Goal: Communication & Community: Answer question/provide support

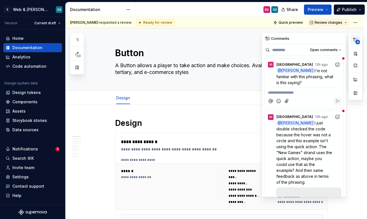
click at [354, 42] on icon "button" at bounding box center [356, 39] width 5 height 5
click at [319, 81] on p "@ [PERSON_NAME] I'm not familiar with this phrasing, what is this saying?" at bounding box center [306, 77] width 58 height 18
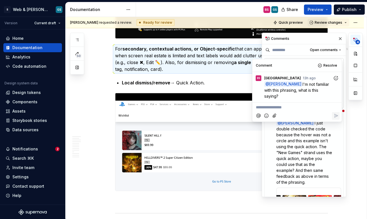
scroll to position [2171, 0]
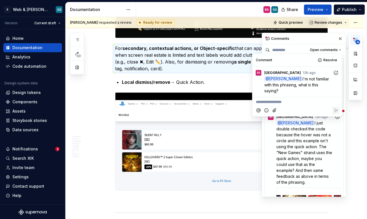
click at [300, 39] on div "Comments" at bounding box center [304, 38] width 84 height 11
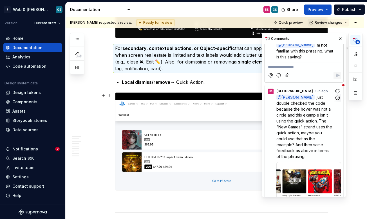
scroll to position [26, 0]
click at [298, 119] on span "I just double checked the code because the hover was not a circle and this exam…" at bounding box center [305, 126] width 57 height 64
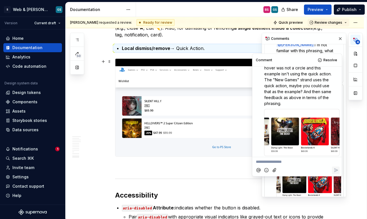
scroll to position [24, 0]
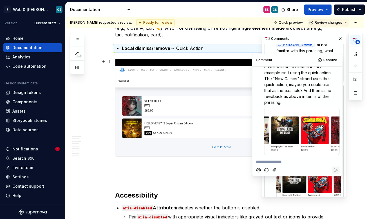
click at [303, 129] on div at bounding box center [303, 131] width 76 height 47
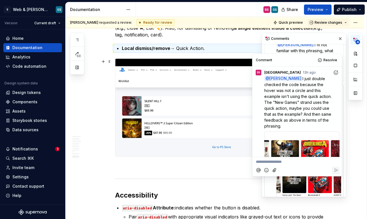
scroll to position [0, 0]
click at [303, 37] on div "Comments" at bounding box center [304, 38] width 84 height 11
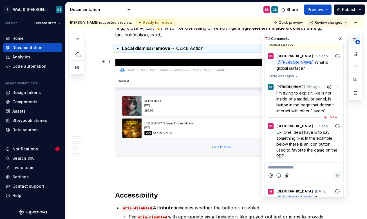
scroll to position [216, 0]
click at [311, 147] on span "Ok! One idea I have is to say something like: In the example below there is an …" at bounding box center [308, 144] width 62 height 28
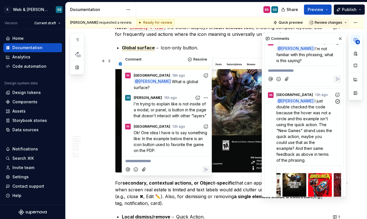
scroll to position [23, 0]
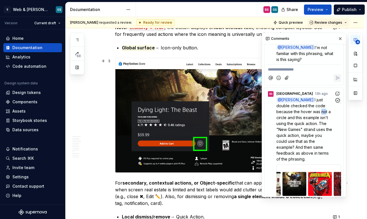
drag, startPoint x: 319, startPoint y: 112, endPoint x: 323, endPoint y: 112, distance: 3.9
click at [323, 112] on span "I just double checked the code because the hover was not a circle and this exam…" at bounding box center [305, 129] width 57 height 64
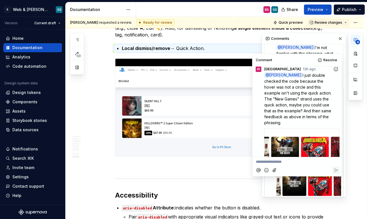
scroll to position [0, 0]
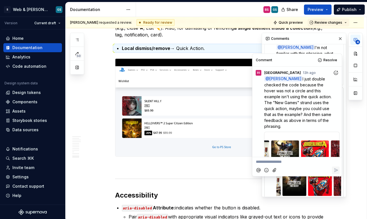
click at [289, 91] on span "I just double checked the code because the hover was not a circle and this exam…" at bounding box center [299, 102] width 68 height 52
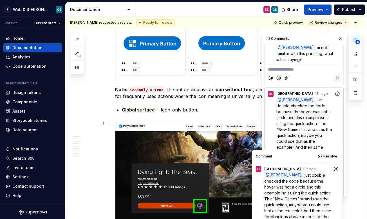
scroll to position [1974, 0]
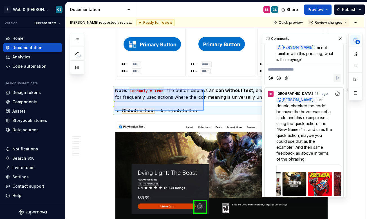
drag, startPoint x: 115, startPoint y: 89, endPoint x: 204, endPoint y: 110, distance: 91.8
click at [204, 110] on div "**********" at bounding box center [216, 118] width 301 height 202
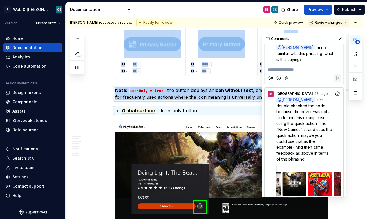
copy div "**** **** **** **** **** ***** **** **** **** **** **** ***** Note: iconOnly = …"
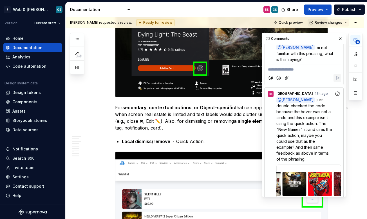
scroll to position [2113, 0]
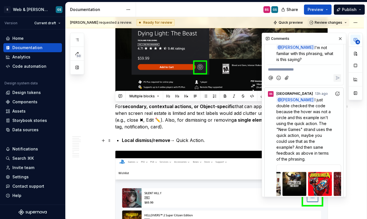
drag, startPoint x: 116, startPoint y: 107, endPoint x: 214, endPoint y: 142, distance: 105.0
copy div "For secondary, contextual actions, or Object-specific that can appear on hover/…"
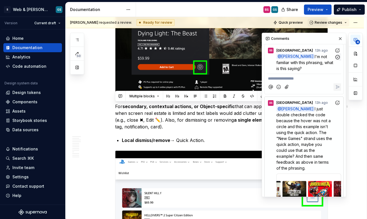
scroll to position [13, 0]
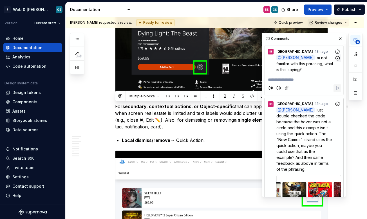
drag, startPoint x: 309, startPoint y: 56, endPoint x: 320, endPoint y: 68, distance: 16.7
click at [320, 68] on p "@ [PERSON_NAME] I'm not familiar with this phrasing, what is this saying?" at bounding box center [306, 64] width 58 height 18
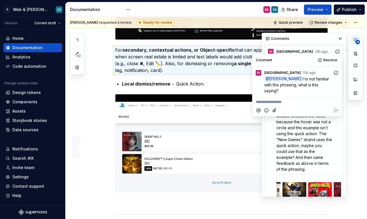
scroll to position [2171, 0]
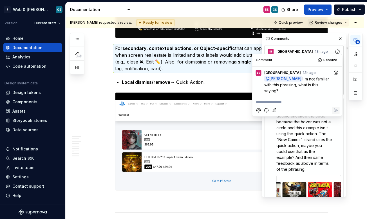
drag, startPoint x: 296, startPoint y: 77, endPoint x: 297, endPoint y: 89, distance: 11.8
click at [297, 89] on p "@ [PERSON_NAME] I'm not familiar with this phrasing, what is this saying?" at bounding box center [299, 85] width 69 height 18
copy span "I'm not familiar with this phrasing, what is this saying?"
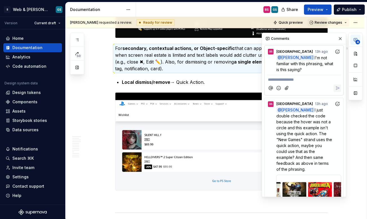
click at [294, 41] on div "Comments" at bounding box center [304, 38] width 84 height 11
click at [316, 65] on span "I'm not familiar with this phrasing, what is this saying?" at bounding box center [306, 63] width 58 height 17
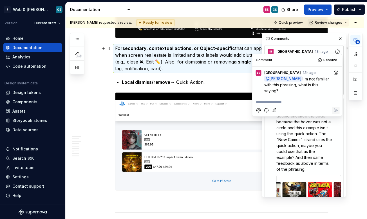
click at [314, 38] on div "Comments" at bounding box center [304, 38] width 84 height 11
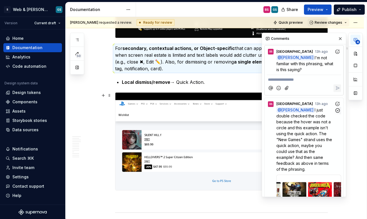
click at [308, 133] on span "I just double checked the code because the hover was not a circle and this exam…" at bounding box center [305, 139] width 57 height 64
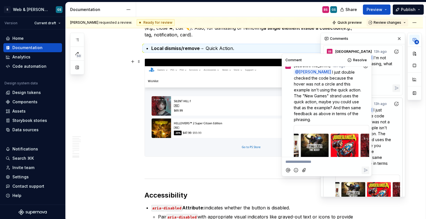
scroll to position [6, 0]
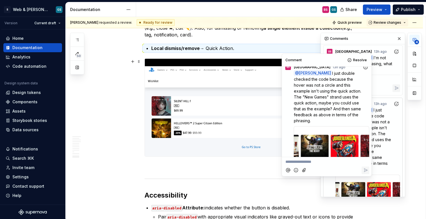
click at [258, 78] on img at bounding box center [251, 107] width 212 height 97
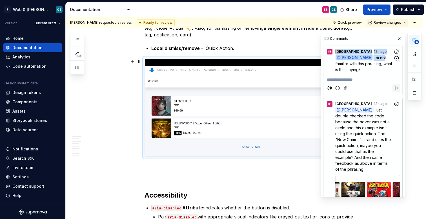
drag, startPoint x: 376, startPoint y: 40, endPoint x: 375, endPoint y: 56, distance: 16.1
click at [360, 128] on span "I just double checked the code because the hover was not a circle and this exam…" at bounding box center [363, 139] width 57 height 64
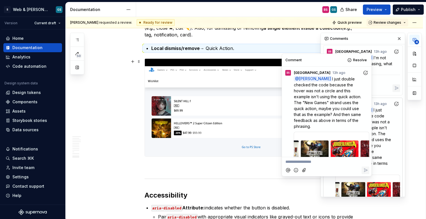
scroll to position [24, 0]
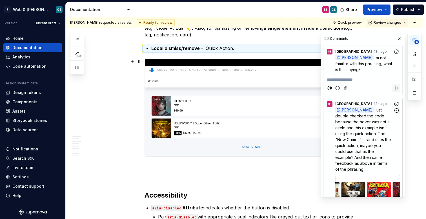
click at [367, 132] on span "I just double checked the code because the hover was not a circle and this exam…" at bounding box center [363, 139] width 57 height 64
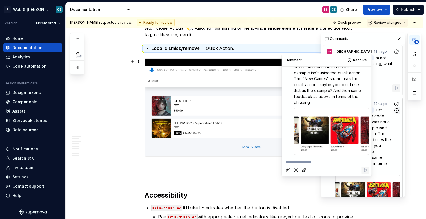
click at [367, 145] on span "I just double checked the code because the hover was not a circle and this exam…" at bounding box center [363, 139] width 57 height 64
click at [367, 77] on p "**********" at bounding box center [363, 80] width 72 height 6
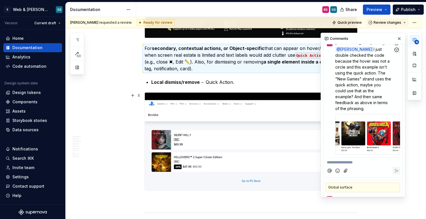
scroll to position [85, 0]
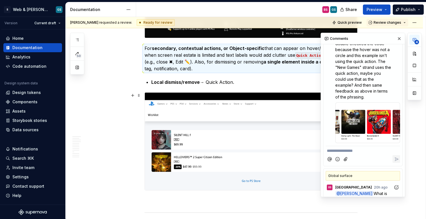
click at [352, 130] on span ".png" at bounding box center [351, 131] width 7 height 6
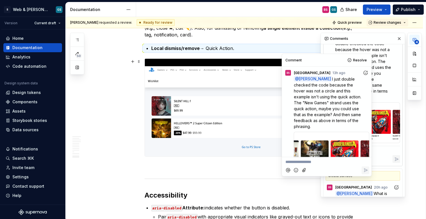
scroll to position [24, 0]
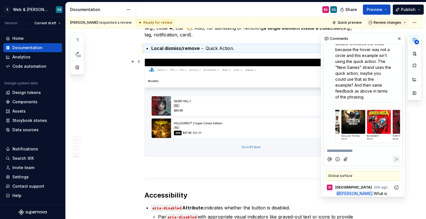
click at [367, 77] on p "@ [PERSON_NAME] I just double checked the code because the hover was not a circ…" at bounding box center [364, 67] width 58 height 65
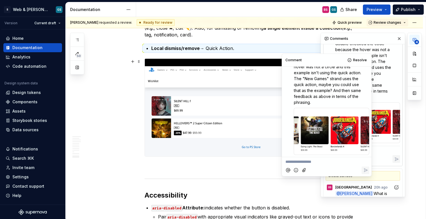
click at [367, 70] on p "@ [PERSON_NAME] I just double checked the code because the hover was not a circ…" at bounding box center [364, 67] width 58 height 65
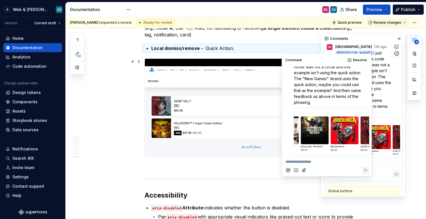
scroll to position [69, 0]
click at [367, 60] on span "I just double checked the code because the hover was not a circle and this exam…" at bounding box center [363, 83] width 57 height 64
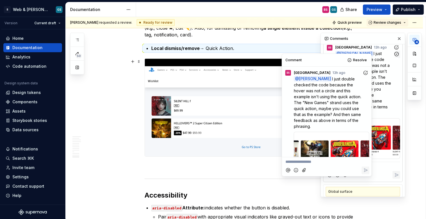
scroll to position [24, 0]
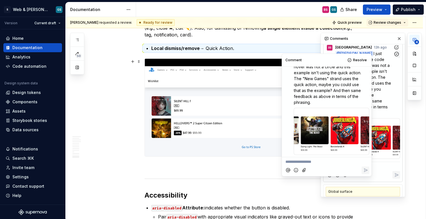
click at [367, 48] on div "BS [GEOGRAPHIC_DATA] 13h ago" at bounding box center [363, 47] width 74 height 8
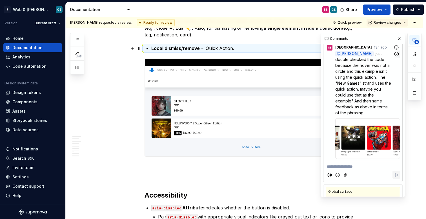
click at [367, 46] on div "BS [GEOGRAPHIC_DATA] 13h ago" at bounding box center [363, 47] width 74 height 8
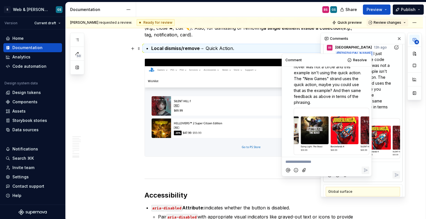
click at [367, 39] on div "Comments" at bounding box center [363, 38] width 84 height 11
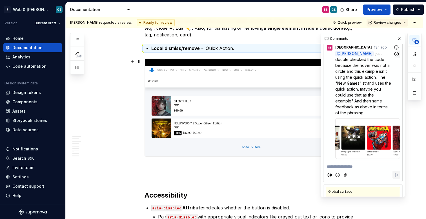
drag, startPoint x: 367, startPoint y: 52, endPoint x: 370, endPoint y: 112, distance: 59.5
click at [367, 112] on p "@ [PERSON_NAME] I just double checked the code because the hover was not a circ…" at bounding box center [364, 82] width 58 height 65
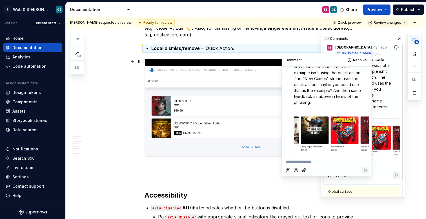
scroll to position [0, 0]
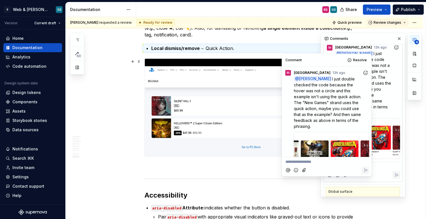
drag, startPoint x: 340, startPoint y: 102, endPoint x: 324, endPoint y: 77, distance: 28.9
click at [324, 77] on p "@ [PERSON_NAME] I just double checked the code because the hover was not a circ…" at bounding box center [328, 102] width 69 height 53
copy span "I just double checked the code because the hover was not a circle and this exam…"
click at [252, 87] on img at bounding box center [251, 107] width 212 height 97
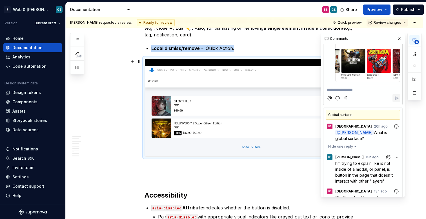
scroll to position [172, 0]
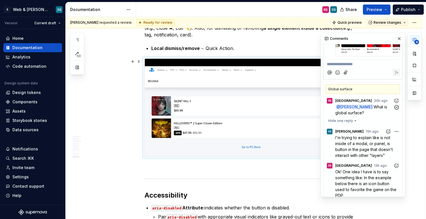
click at [367, 108] on p "@ [PERSON_NAME] What is global surface?" at bounding box center [364, 110] width 58 height 12
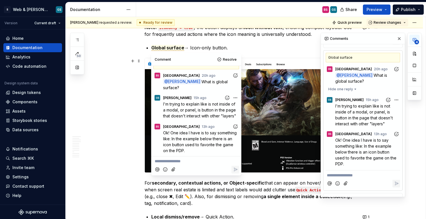
scroll to position [203, 0]
click at [346, 139] on span "Ok! One idea I have is to say something like: In the example below there is an …" at bounding box center [366, 151] width 62 height 28
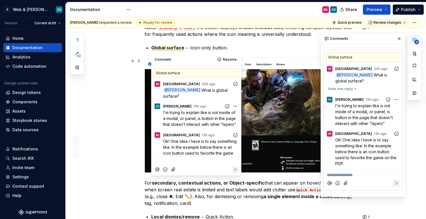
scroll to position [14, 0]
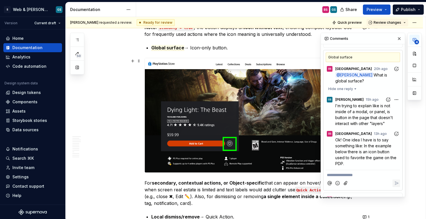
drag, startPoint x: 336, startPoint y: 138, endPoint x: 349, endPoint y: 159, distance: 25.1
click at [349, 159] on p "Ok! One idea I have is to say something like: In the example below there is an …" at bounding box center [367, 152] width 65 height 30
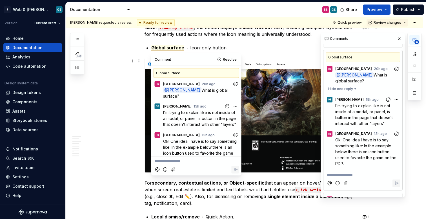
scroll to position [0, 0]
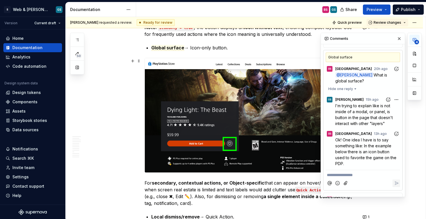
drag, startPoint x: 346, startPoint y: 159, endPoint x: 336, endPoint y: 139, distance: 22.9
click at [336, 139] on p "Ok! One idea I have is to say something like: In the example below there is an …" at bounding box center [367, 152] width 65 height 30
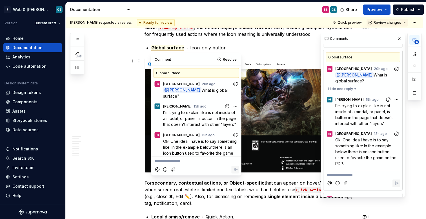
scroll to position [14, 0]
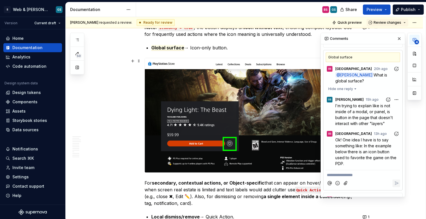
drag, startPoint x: 336, startPoint y: 137, endPoint x: 345, endPoint y: 163, distance: 27.2
click at [345, 163] on span "Ok! One idea I have is to say something like: In the example below there is an …" at bounding box center [366, 151] width 62 height 28
click at [344, 150] on span "Ok! One idea I have is to say something like: In the example below there is an …" at bounding box center [366, 151] width 62 height 28
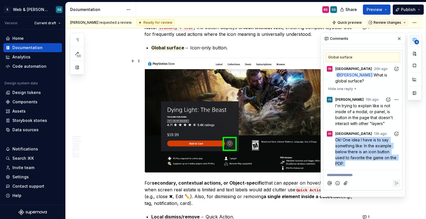
click at [344, 150] on span "Ok! One idea I have is to say something like: In the example below there is an …" at bounding box center [366, 151] width 62 height 28
copy span "Ok! One idea I have is to say something like: In the example below there is an …"
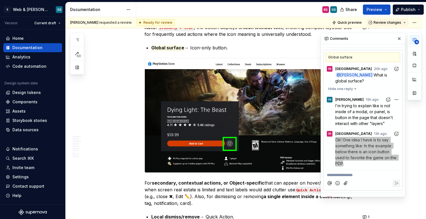
drag, startPoint x: 343, startPoint y: 160, endPoint x: 194, endPoint y: 0, distance: 218.5
click at [0, 0] on div "S Web & [PERSON_NAME] Systems GS Version Current draft Home Documentation Analy…" at bounding box center [213, 109] width 426 height 219
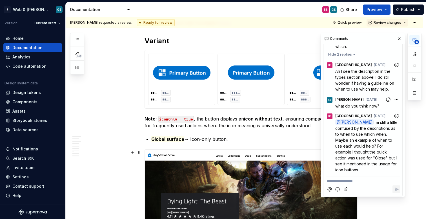
scroll to position [1941, 0]
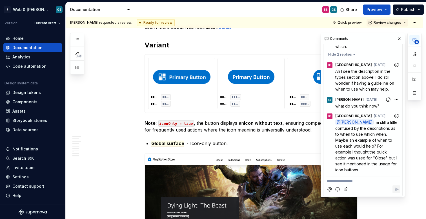
click at [367, 39] on icon "button" at bounding box center [414, 39] width 3 height 3
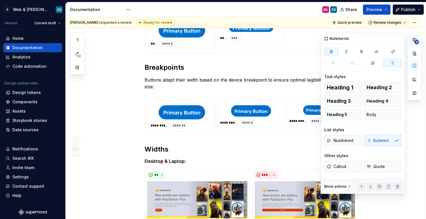
scroll to position [0, 0]
click at [367, 40] on icon "button" at bounding box center [414, 39] width 5 height 5
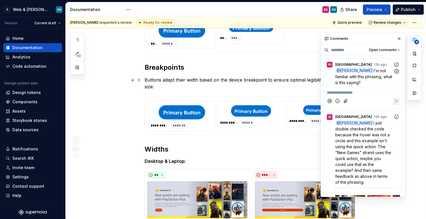
click at [367, 78] on span "I'm not familiar with this phrasing, what is this saying?" at bounding box center [364, 76] width 58 height 17
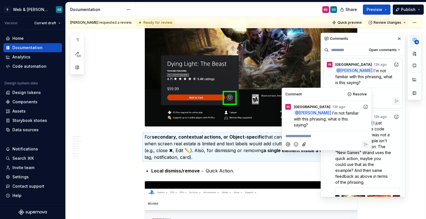
scroll to position [2032, 0]
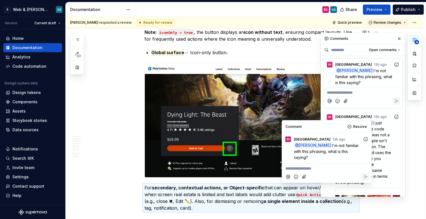
click at [192, 50] on p "Global surface → Icon-only button." at bounding box center [254, 52] width 206 height 7
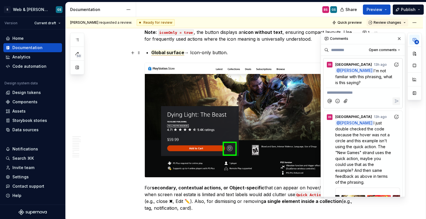
click at [177, 54] on span "Global surface" at bounding box center [167, 53] width 33 height 6
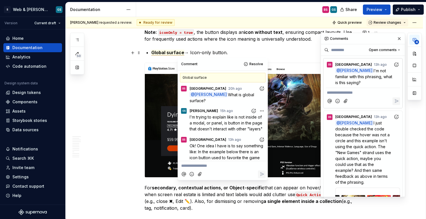
scroll to position [14, 0]
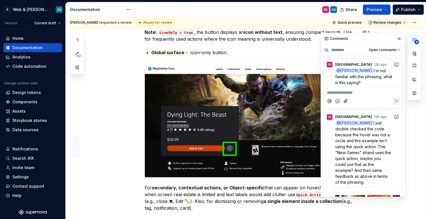
click at [157, 10] on div "BS GS" at bounding box center [238, 9] width 205 height 15
type textarea "*"
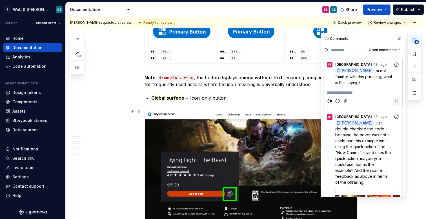
scroll to position [1986, 0]
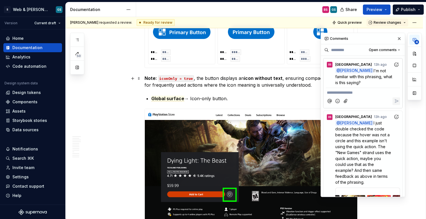
click at [156, 77] on strong "Note:" at bounding box center [151, 78] width 12 height 6
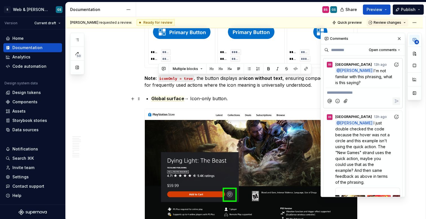
drag, startPoint x: 157, startPoint y: 77, endPoint x: 230, endPoint y: 98, distance: 75.9
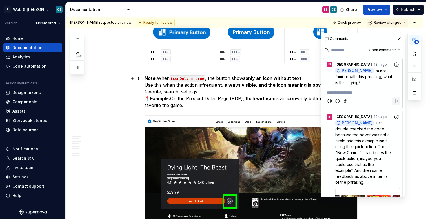
click at [207, 92] on p "Note: When iconOnly = true , the button shows only an icon without text . Use t…" at bounding box center [251, 92] width 213 height 34
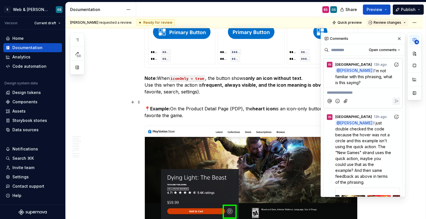
click at [150, 108] on strong "Example:" at bounding box center [160, 109] width 20 height 6
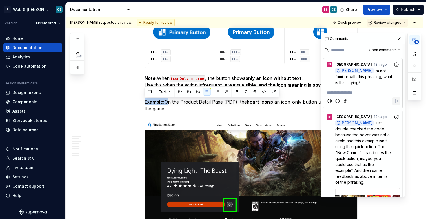
drag, startPoint x: 162, startPoint y: 101, endPoint x: 137, endPoint y: 96, distance: 25.9
click at [240, 94] on div "Text" at bounding box center [212, 92] width 132 height 8
click at [237, 91] on button "button" at bounding box center [237, 92] width 8 height 8
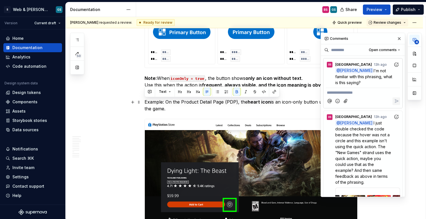
click at [203, 107] on p "Example: On the Product Detail Page (PDP), the heart icon is an icon-only butto…" at bounding box center [251, 105] width 213 height 14
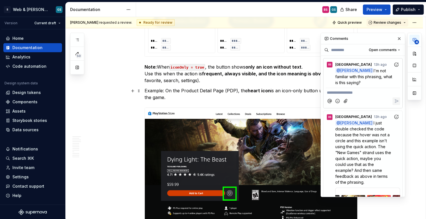
scroll to position [1999, 0]
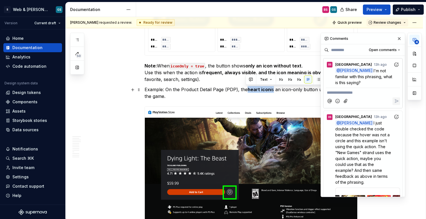
drag, startPoint x: 248, startPoint y: 89, endPoint x: 272, endPoint y: 90, distance: 24.0
click at [272, 90] on p "Example: On the Product Detail Page (PDP), the heart icon is an icon-only butto…" at bounding box center [251, 93] width 213 height 14
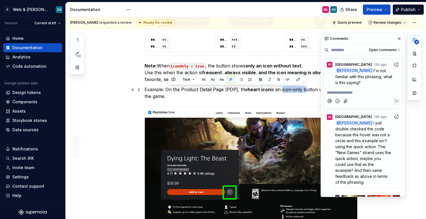
drag, startPoint x: 281, startPoint y: 90, endPoint x: 302, endPoint y: 90, distance: 20.6
click at [302, 90] on p "Example: On the Product Detail Page (PDP), the heart icon is an icon-only butto…" at bounding box center [251, 93] width 213 height 14
click at [288, 80] on button "button" at bounding box center [288, 80] width 8 height 8
click at [315, 90] on p "Example: On the Product Detail Page (PDP), the heart icon is an icon-only butto…" at bounding box center [251, 93] width 213 height 14
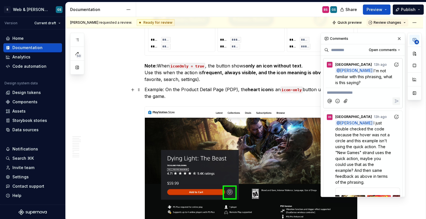
click at [207, 98] on p "Example: On the Product Detail Page (PDP), the heart icon is an icon-only butto…" at bounding box center [251, 93] width 213 height 14
click at [367, 37] on button "button" at bounding box center [399, 39] width 8 height 8
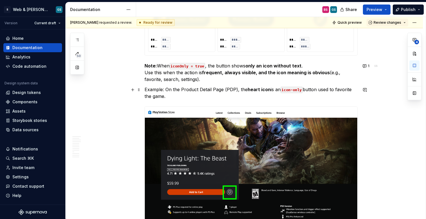
click at [221, 94] on p "Example: On the Product Detail Page (PDP), the heart icon is an icon-only butto…" at bounding box center [251, 93] width 213 height 14
click at [256, 72] on strong "frequent, always visible, and the icon meaning is obvious" at bounding box center [266, 73] width 128 height 6
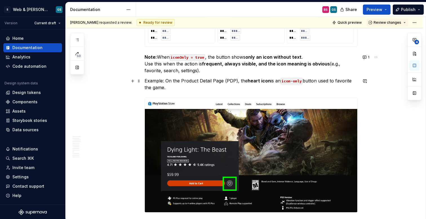
scroll to position [2008, 0]
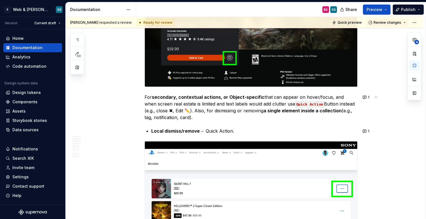
scroll to position [2135, 0]
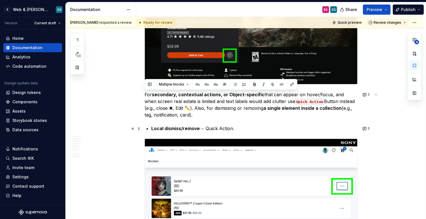
drag, startPoint x: 144, startPoint y: 94, endPoint x: 249, endPoint y: 130, distance: 111.2
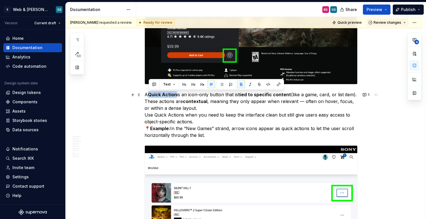
drag, startPoint x: 176, startPoint y: 93, endPoint x: 148, endPoint y: 95, distance: 27.9
click at [148, 95] on strong "Quick Action" at bounding box center [162, 95] width 29 height 6
click at [241, 86] on button "button" at bounding box center [241, 84] width 8 height 8
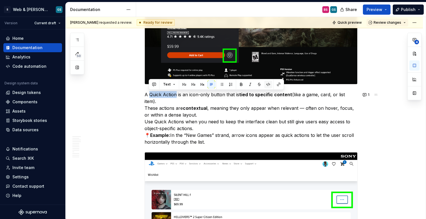
click at [268, 84] on button "button" at bounding box center [268, 84] width 8 height 8
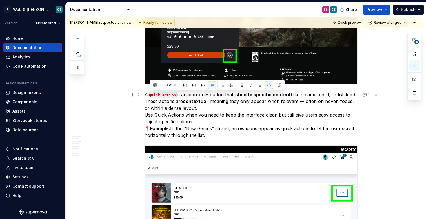
click at [190, 95] on p "A Quick Action is an icon-only button that is tied to specific content (like a …" at bounding box center [251, 114] width 213 height 47
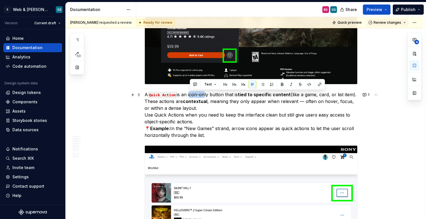
drag, startPoint x: 189, startPoint y: 95, endPoint x: 218, endPoint y: 96, distance: 28.8
click at [205, 94] on p "A Quick Action is an icon-only button that is tied to specific content (like a …" at bounding box center [251, 114] width 213 height 47
drag, startPoint x: 210, startPoint y: 94, endPoint x: 187, endPoint y: 96, distance: 22.9
click at [187, 96] on p "A Quick Action is an icon-only button that is tied to specific content (like a …" at bounding box center [251, 114] width 213 height 47
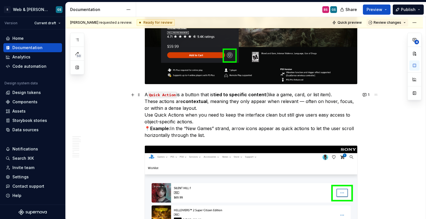
click at [228, 96] on strong "tied to specific content" at bounding box center [239, 95] width 53 height 6
click at [264, 95] on strong "tied to specific content" at bounding box center [239, 95] width 53 height 6
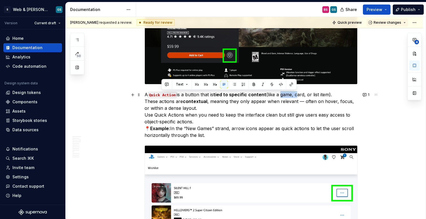
drag, startPoint x: 296, startPoint y: 95, endPoint x: 281, endPoint y: 94, distance: 15.0
click at [281, 94] on p "A Quick Action is a button that is tied to specific content (like a game, card,…" at bounding box center [251, 114] width 213 height 47
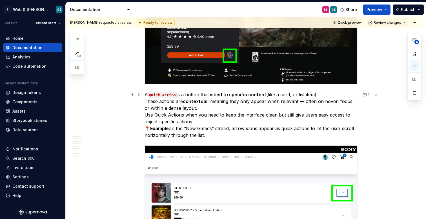
click at [292, 95] on p "A Quick Action is a button that is tied to specific content (like a card, or li…" at bounding box center [251, 114] width 213 height 47
click at [325, 96] on p "A Quick Action is a button that is tied to specific content (like a card or lis…" at bounding box center [251, 114] width 213 height 47
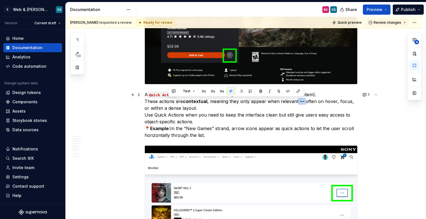
drag, startPoint x: 302, startPoint y: 101, endPoint x: 296, endPoint y: 101, distance: 6.5
click at [296, 101] on p "A Quick Action is a button that is tied to specific content (like a card or lis…" at bounding box center [251, 114] width 213 height 47
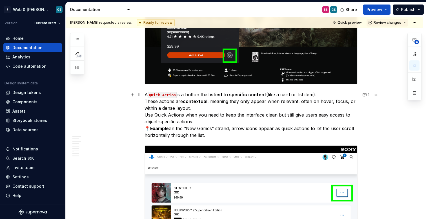
click at [330, 101] on p "A Quick Action is a button that is tied to specific content (like a card or lis…" at bounding box center [251, 114] width 213 height 47
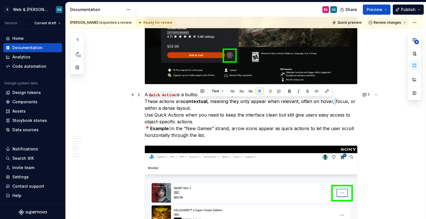
click at [330, 101] on p "A Quick Action is a button that is tied to specific content (like a card or lis…" at bounding box center [251, 114] width 213 height 47
drag, startPoint x: 310, startPoint y: 102, endPoint x: 353, endPoint y: 104, distance: 43.2
click at [353, 104] on p "A Quick Action is a button that is tied to specific content (like a card or lis…" at bounding box center [251, 114] width 213 height 47
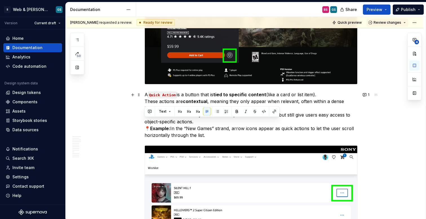
drag, startPoint x: 151, startPoint y: 119, endPoint x: 145, endPoint y: 120, distance: 6.3
click at [145, 120] on p "A Quick Action is a button that is tied to specific content (like a card or lis…" at bounding box center [251, 114] width 213 height 47
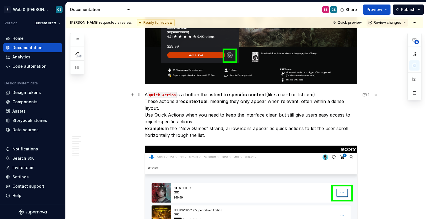
click at [164, 125] on strong "Example:" at bounding box center [155, 128] width 20 height 6
drag, startPoint x: 165, startPoint y: 121, endPoint x: 142, endPoint y: 121, distance: 22.8
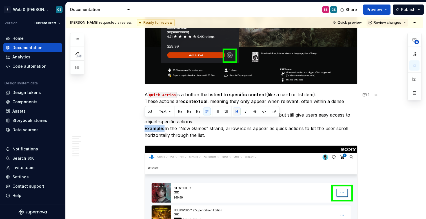
click at [234, 110] on button "button" at bounding box center [237, 111] width 8 height 8
click at [273, 124] on p "A Quick Action is a button that is tied to specific content (like a card or lis…" at bounding box center [251, 114] width 213 height 47
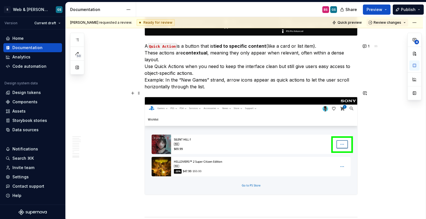
scroll to position [2211, 0]
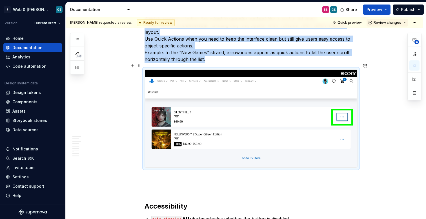
click at [226, 120] on img at bounding box center [251, 118] width 212 height 97
click at [304, 110] on img at bounding box center [251, 118] width 212 height 97
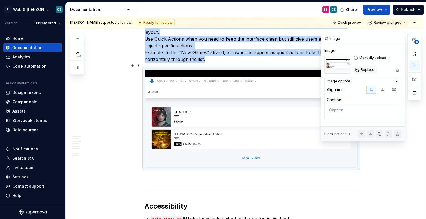
click at [363, 69] on span "Replace" at bounding box center [368, 69] width 14 height 5
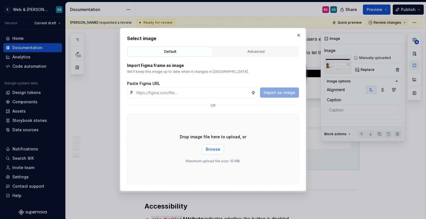
click at [212, 147] on span "Browse" at bounding box center [213, 149] width 15 height 6
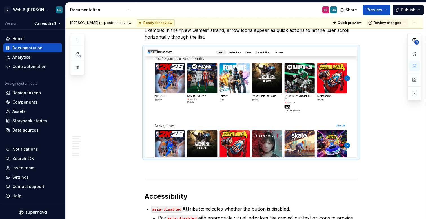
scroll to position [2240, 0]
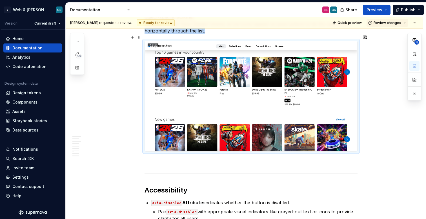
click at [334, 73] on img at bounding box center [251, 96] width 212 height 110
click at [189, 57] on img at bounding box center [251, 96] width 212 height 110
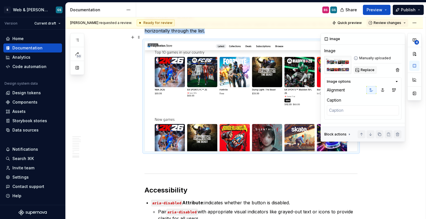
click at [359, 68] on button "Replace" at bounding box center [365, 70] width 23 height 8
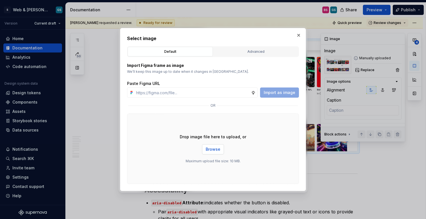
click at [211, 147] on span "Browse" at bounding box center [213, 149] width 15 height 6
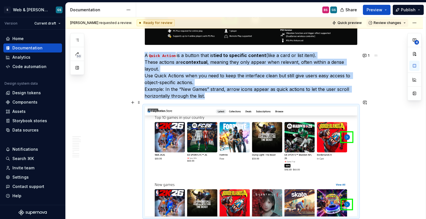
scroll to position [2175, 0]
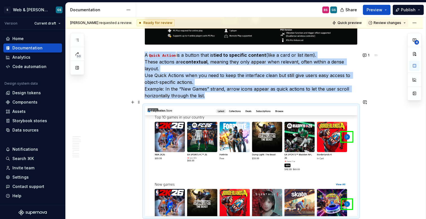
click at [283, 149] on img at bounding box center [251, 161] width 212 height 110
click at [367, 68] on button "button" at bounding box center [414, 66] width 10 height 10
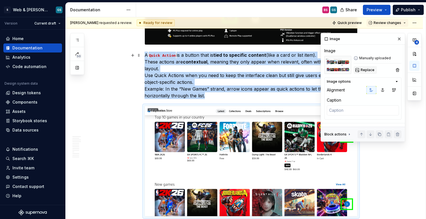
click at [364, 72] on button "Replace" at bounding box center [365, 70] width 23 height 8
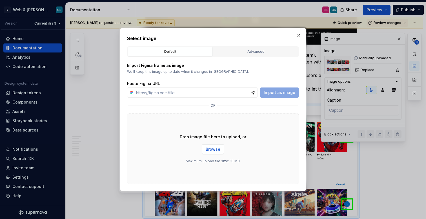
click at [214, 151] on span "Browse" at bounding box center [213, 149] width 15 height 6
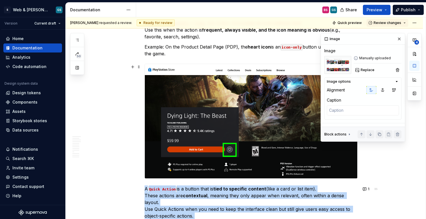
scroll to position [2041, 0]
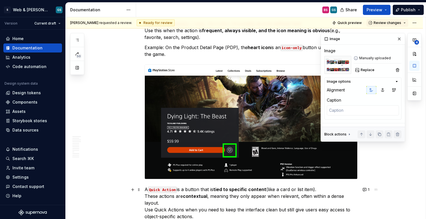
click at [200, 206] on p "A Quick Action is a button that is tied to specific content (like a card or lis…" at bounding box center [251, 209] width 213 height 47
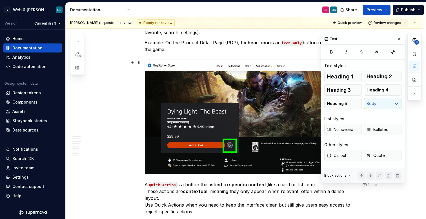
scroll to position [2044, 0]
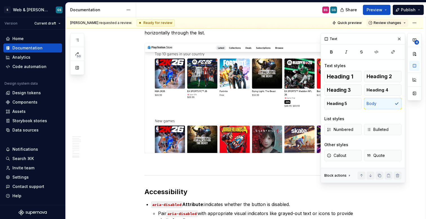
scroll to position [2259, 0]
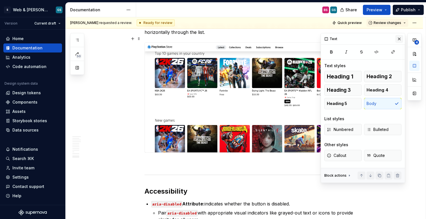
click at [367, 38] on button "button" at bounding box center [399, 39] width 8 height 8
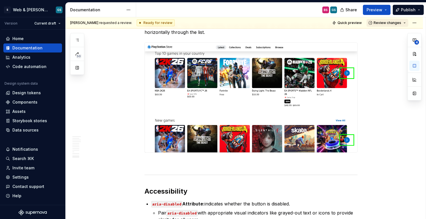
click at [367, 23] on span "Review changes" at bounding box center [388, 23] width 28 height 5
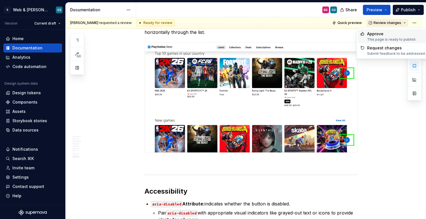
click at [367, 22] on span "Review changes" at bounding box center [388, 23] width 28 height 5
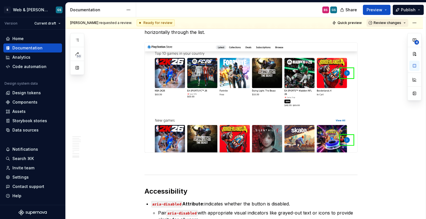
click at [367, 21] on span "Review changes" at bounding box center [388, 23] width 28 height 5
click at [367, 23] on div "[PERSON_NAME] requested a review. Ready for review Quick preview Review changes" at bounding box center [244, 22] width 357 height 11
click at [367, 23] on html "S Web & [PERSON_NAME] Systems GS Version Current draft Home Documentation Analy…" at bounding box center [213, 109] width 426 height 219
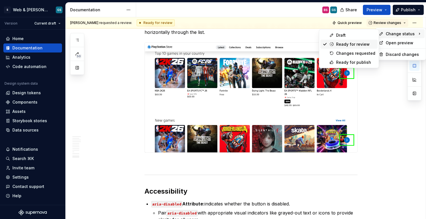
click at [352, 44] on div "Ready for review" at bounding box center [355, 44] width 39 height 6
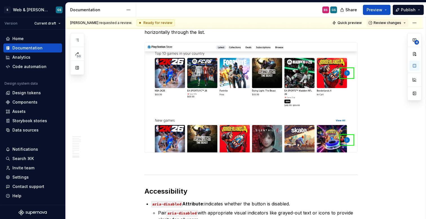
scroll to position [2163, 0]
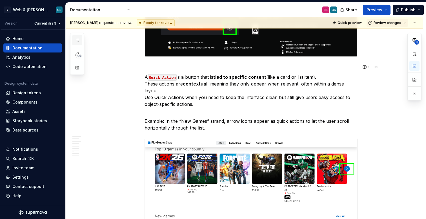
click at [76, 39] on icon "button" at bounding box center [77, 40] width 5 height 5
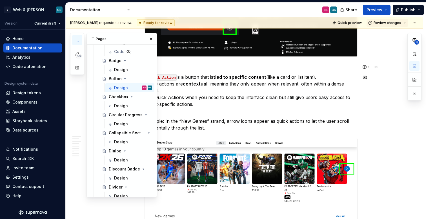
scroll to position [276, 0]
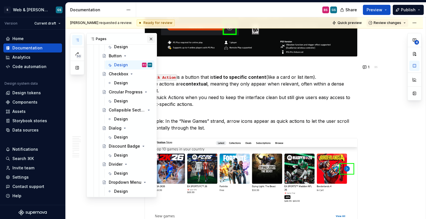
click at [147, 38] on button "button" at bounding box center [151, 39] width 8 height 8
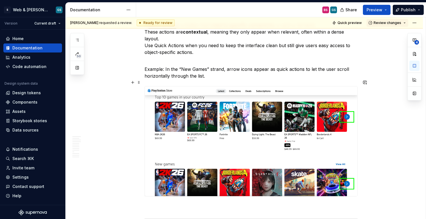
scroll to position [2221, 0]
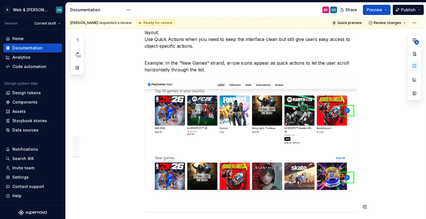
click at [344, 23] on span "Quick preview" at bounding box center [350, 23] width 24 height 5
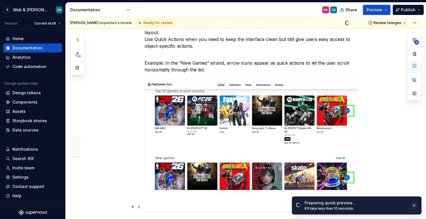
click at [367, 205] on button "button" at bounding box center [414, 205] width 7 height 8
click at [367, 205] on span "Open page" at bounding box center [396, 205] width 19 height 5
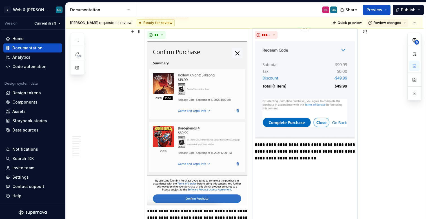
scroll to position [1190, 0]
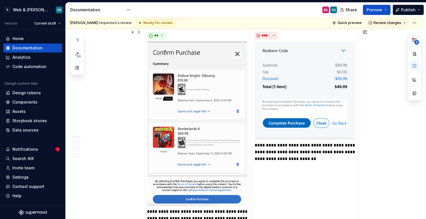
click at [367, 37] on button "6" at bounding box center [414, 40] width 10 height 10
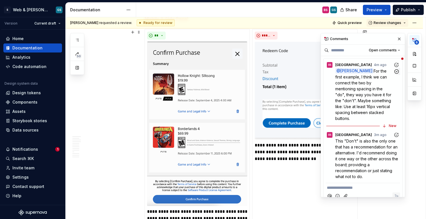
click at [362, 108] on span "For the first example, I think we can connect the two by mentioning spacing in …" at bounding box center [363, 94] width 57 height 52
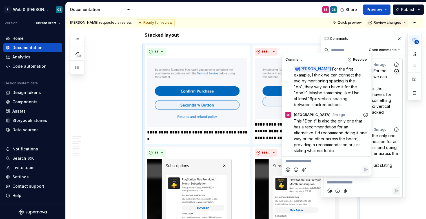
scroll to position [1424, 0]
click at [270, 68] on img at bounding box center [305, 87] width 100 height 61
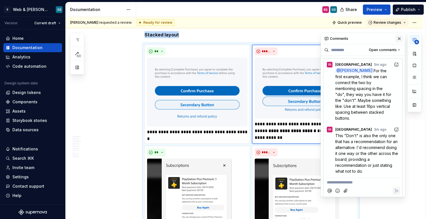
click at [367, 39] on button "button" at bounding box center [399, 39] width 8 height 8
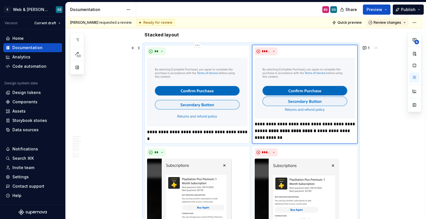
click at [238, 132] on p "**********" at bounding box center [197, 131] width 100 height 7
type textarea "*"
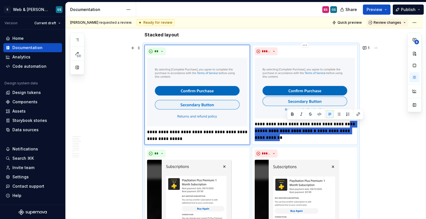
drag, startPoint x: 342, startPoint y: 124, endPoint x: 286, endPoint y: 137, distance: 57.6
click at [286, 137] on p "**********" at bounding box center [305, 131] width 100 height 20
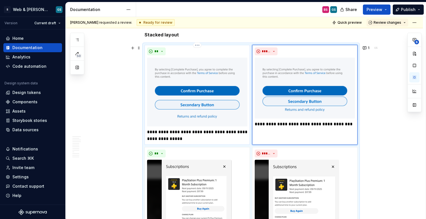
click at [175, 140] on p "**********" at bounding box center [197, 135] width 100 height 14
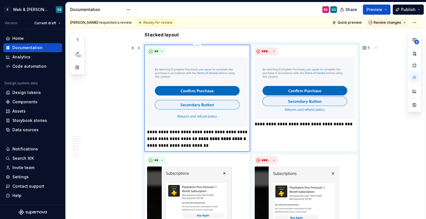
click at [176, 139] on p "**********" at bounding box center [197, 138] width 100 height 20
drag, startPoint x: 343, startPoint y: 124, endPoint x: 319, endPoint y: 125, distance: 24.5
click at [319, 125] on p "**********" at bounding box center [305, 124] width 100 height 7
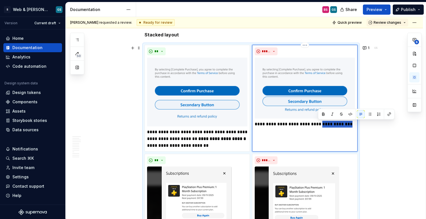
click at [328, 126] on p "**********" at bounding box center [305, 124] width 100 height 7
drag, startPoint x: 320, startPoint y: 125, endPoint x: 342, endPoint y: 122, distance: 22.2
click at [342, 122] on p "**********" at bounding box center [305, 124] width 100 height 7
click at [256, 123] on p "**********" at bounding box center [305, 124] width 100 height 7
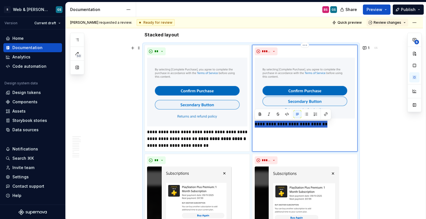
click at [256, 123] on p "**********" at bounding box center [305, 124] width 100 height 7
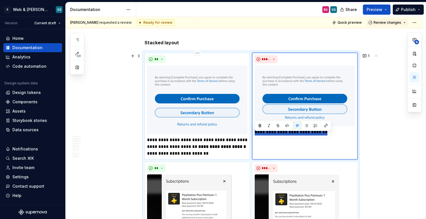
scroll to position [1457, 0]
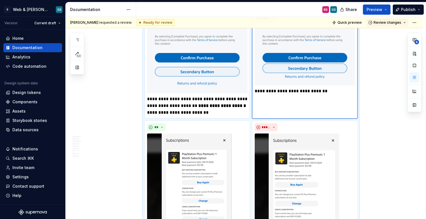
click at [204, 103] on strong "**********" at bounding box center [222, 105] width 48 height 4
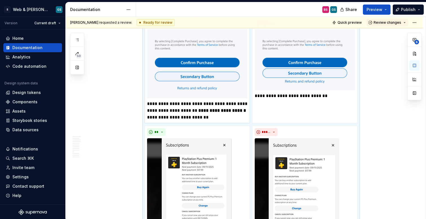
click at [182, 106] on p "**********" at bounding box center [197, 110] width 100 height 20
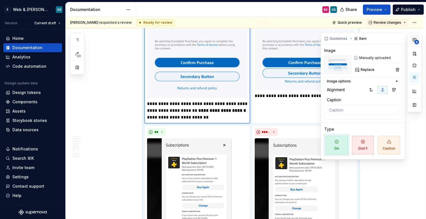
click at [367, 41] on span "6" at bounding box center [416, 42] width 5 height 5
type textarea "*"
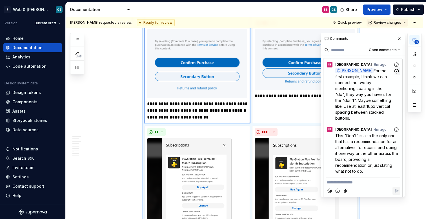
click at [363, 107] on span "For the first example, I think we can connect the two by mentioning spacing in …" at bounding box center [363, 94] width 57 height 52
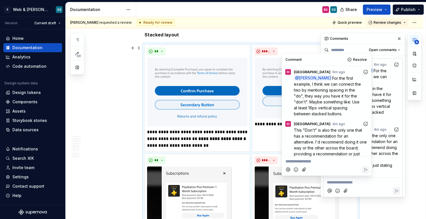
scroll to position [0, 0]
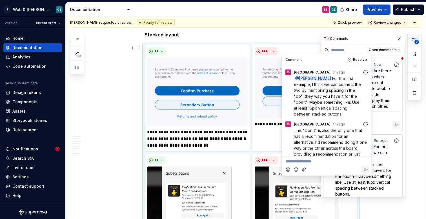
click at [363, 72] on icon "Add reaction" at bounding box center [366, 72] width 6 height 6
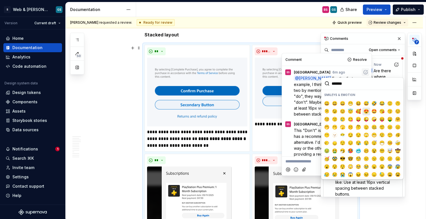
click at [364, 111] on span "😍" at bounding box center [366, 111] width 5 height 6
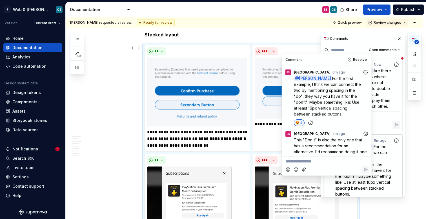
scroll to position [19, 0]
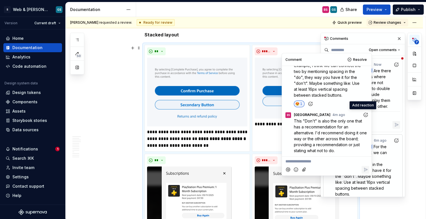
click at [363, 116] on icon "Add reaction" at bounding box center [366, 115] width 6 height 6
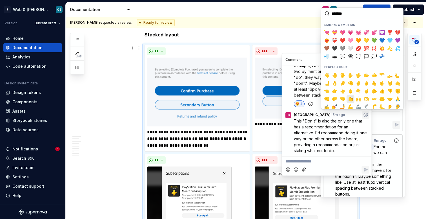
scroll to position [101, 0]
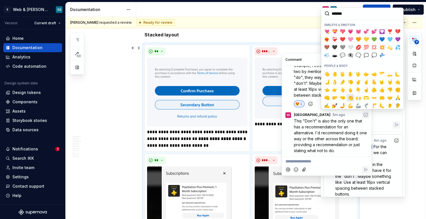
click at [351, 96] on span "👏" at bounding box center [350, 98] width 5 height 6
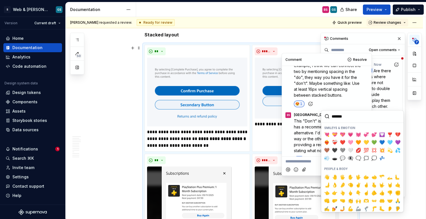
scroll to position [29, 0]
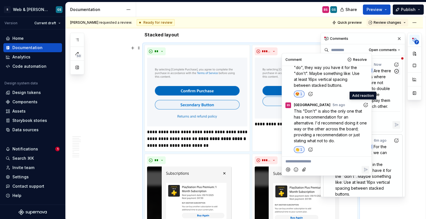
click at [367, 64] on icon "Add reaction" at bounding box center [397, 65] width 6 height 6
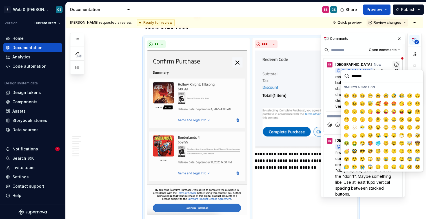
scroll to position [1173, 0]
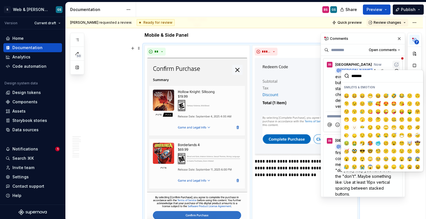
click at [367, 62] on div "[GEOGRAPHIC_DATA] now" at bounding box center [363, 63] width 74 height 8
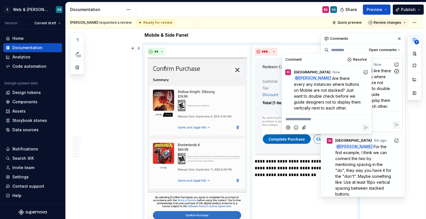
click at [367, 64] on div "[GEOGRAPHIC_DATA] now" at bounding box center [363, 63] width 74 height 8
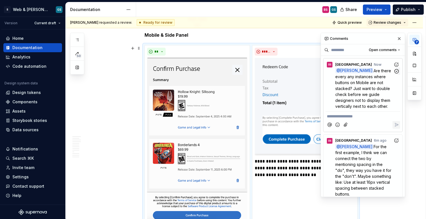
click at [367, 88] on p "@ [PERSON_NAME] Are there every any instances where buttons on Mobile are not s…" at bounding box center [364, 88] width 58 height 41
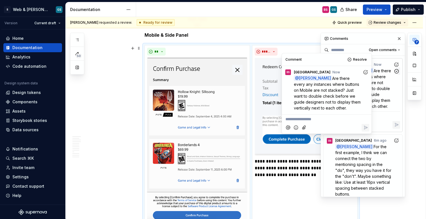
click at [367, 96] on div "@ [PERSON_NAME] Are there every any instances where buttons on Mobile are not s…" at bounding box center [367, 88] width 65 height 41
click at [367, 125] on div at bounding box center [363, 125] width 74 height 12
click at [367, 40] on div "Comments" at bounding box center [363, 38] width 84 height 11
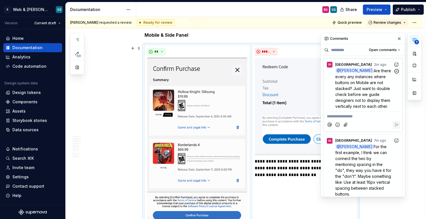
click at [363, 103] on p "@ [PERSON_NAME] Are there every any instances where buttons on Mobile are not s…" at bounding box center [364, 88] width 58 height 41
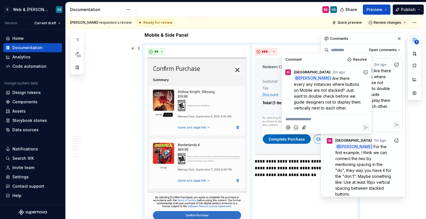
click at [367, 127] on div at bounding box center [363, 125] width 74 height 12
click at [367, 86] on p "@ [PERSON_NAME] Are there every any instances where buttons on Mobile are not s…" at bounding box center [364, 88] width 58 height 41
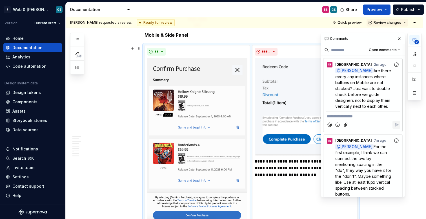
click at [364, 39] on div "Comments" at bounding box center [363, 38] width 84 height 11
click at [340, 119] on p "**********" at bounding box center [363, 116] width 72 height 6
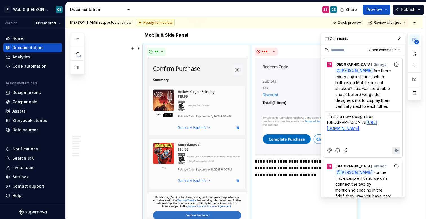
click at [347, 153] on icon "Attach files" at bounding box center [346, 150] width 6 height 6
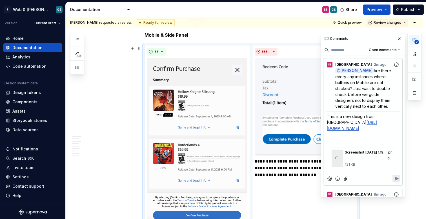
click at [334, 145] on p "﻿" at bounding box center [363, 142] width 72 height 6
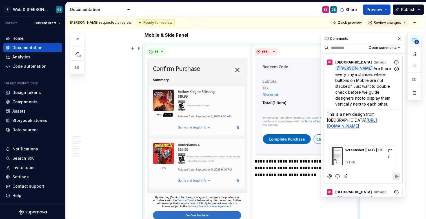
scroll to position [3, 0]
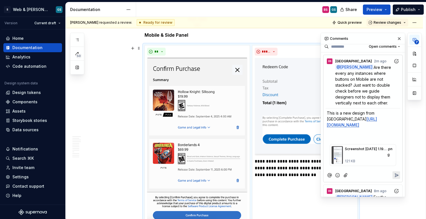
click at [334, 141] on p "﻿" at bounding box center [363, 139] width 72 height 6
click at [337, 141] on p "﻿" at bounding box center [363, 139] width 72 height 6
click at [336, 141] on p "﻿" at bounding box center [363, 139] width 72 height 6
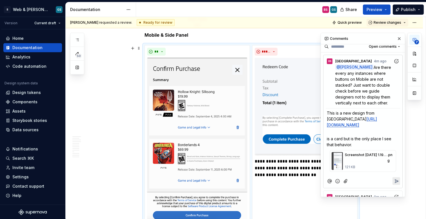
click at [356, 147] on p "is a card but is the only place I see that behavior." at bounding box center [363, 142] width 72 height 12
click at [361, 147] on p "is a card but is the only place I see that behavior." at bounding box center [363, 142] width 72 height 12
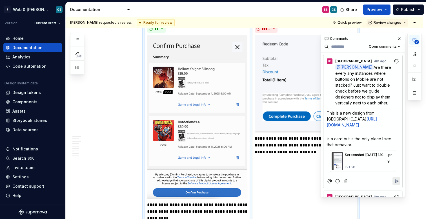
scroll to position [1200, 0]
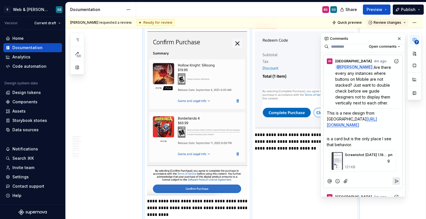
click at [357, 147] on p "is a card but is the only place I see that behavior." at bounding box center [363, 142] width 72 height 12
click at [358, 147] on p "is a card but is the only place I see that behavior." at bounding box center [363, 142] width 72 height 12
click at [362, 147] on p "is a card but is the only place I see that behavior." at bounding box center [363, 142] width 72 height 12
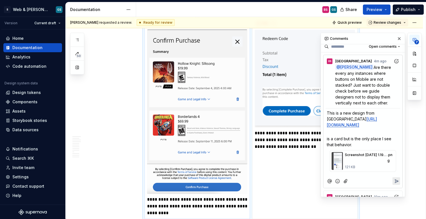
scroll to position [1203, 0]
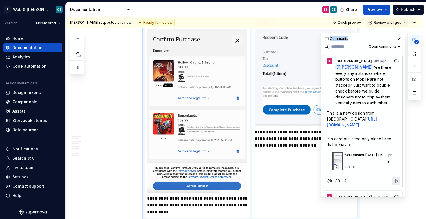
drag, startPoint x: 357, startPoint y: 35, endPoint x: 356, endPoint y: 39, distance: 3.7
click at [356, 39] on div "Comments" at bounding box center [363, 38] width 84 height 11
click at [366, 36] on div "Comments" at bounding box center [363, 38] width 84 height 11
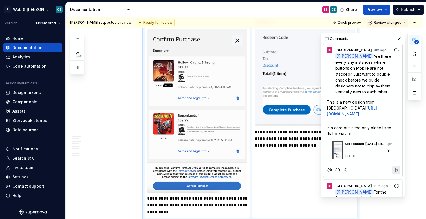
scroll to position [14, 0]
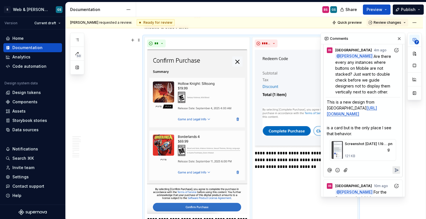
click at [354, 136] on p "is a card but is the only place I see that behavior." at bounding box center [363, 131] width 72 height 12
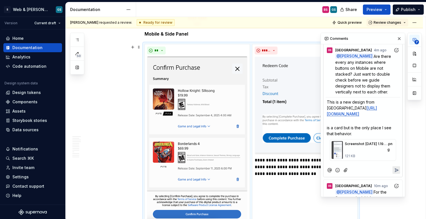
scroll to position [1173, 0]
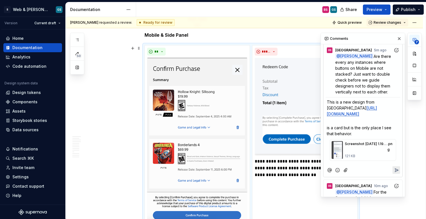
click at [352, 136] on span "is a card but is the only place I see that behavior." at bounding box center [360, 130] width 66 height 11
click at [328, 136] on span "is a card but is the only place I see that behavior." at bounding box center [360, 130] width 66 height 11
click at [327, 136] on span "is a card but is the only place I see that behavior." at bounding box center [360, 130] width 66 height 11
click at [345, 136] on span "it is a card but is the only place I see that behavior." at bounding box center [361, 130] width 69 height 11
click at [361, 136] on p "it is a card but is the only place I see that behavior." at bounding box center [363, 131] width 72 height 12
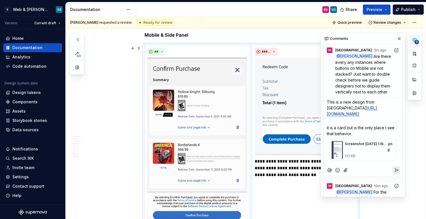
click at [347, 136] on span "it is a card but is the only place I see that behavior." at bounding box center [361, 130] width 69 height 11
click at [367, 136] on p "it is a card but is the only place I see that behavior." at bounding box center [363, 131] width 72 height 12
drag, startPoint x: 347, startPoint y: 151, endPoint x: 367, endPoint y: 153, distance: 20.1
click at [361, 136] on span "it is a card but is the only place I see that behavior." at bounding box center [361, 130] width 69 height 11
click at [367, 136] on p "it is a card but is the only place I see that behavior." at bounding box center [363, 131] width 72 height 12
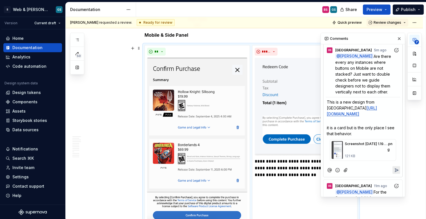
click at [362, 136] on p "it is a card but is the only place I see that behavior." at bounding box center [363, 131] width 72 height 12
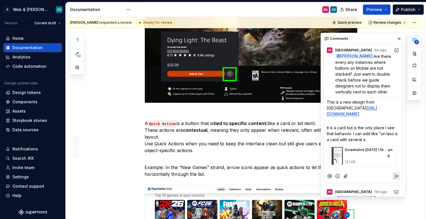
scroll to position [2125, 0]
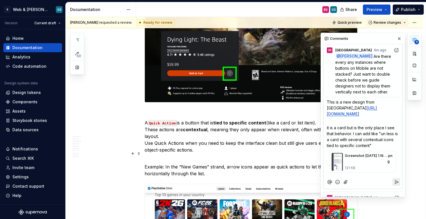
click at [367, 148] on span "it is a card but is the only place I see that behavior. I can add like "un less…" at bounding box center [363, 136] width 72 height 23
click at [367, 169] on div "BS [GEOGRAPHIC_DATA] 6m ago @ [PERSON_NAME] Are there every any instances where…" at bounding box center [362, 116] width 79 height 145
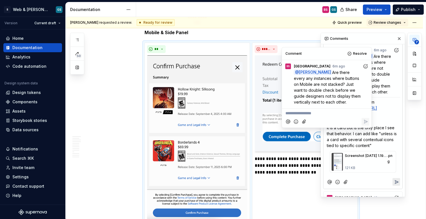
scroll to position [1173, 0]
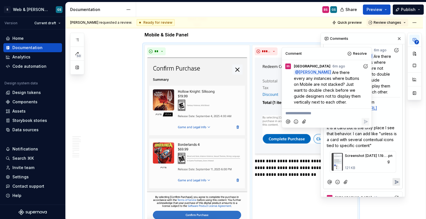
click at [367, 148] on p "it is a card but is the only place I see that behavior. I can add like "unless …" at bounding box center [363, 137] width 72 height 24
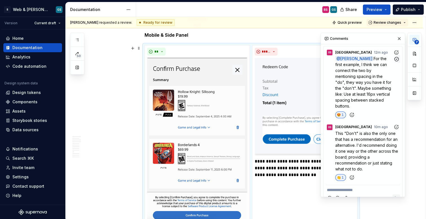
scroll to position [68, 0]
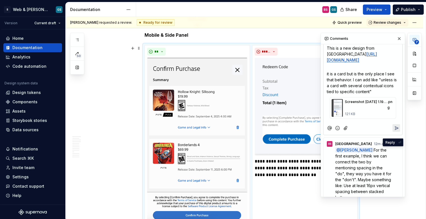
click at [367, 130] on icon "Reply" at bounding box center [396, 127] width 3 height 3
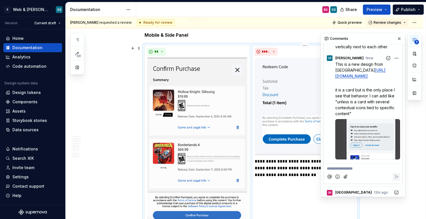
scroll to position [0, 0]
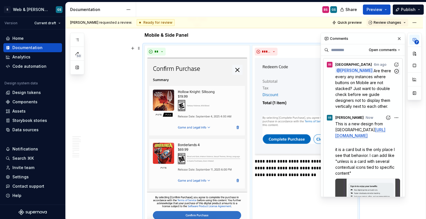
click at [352, 90] on span "Are there every any instances where buttons on Mobile are not stacked? Just wan…" at bounding box center [363, 88] width 57 height 40
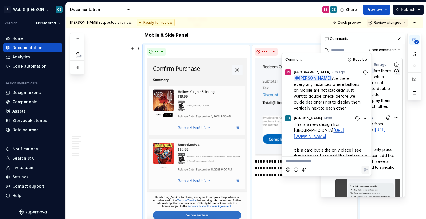
scroll to position [83, 0]
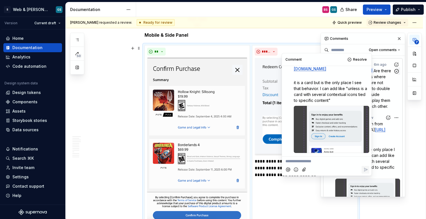
click at [367, 77] on span "Are there every any instances where buttons on Mobile are not stacked? Just wan…" at bounding box center [363, 88] width 57 height 40
click at [367, 59] on div "BS [GEOGRAPHIC_DATA] 6m ago" at bounding box center [363, 63] width 74 height 8
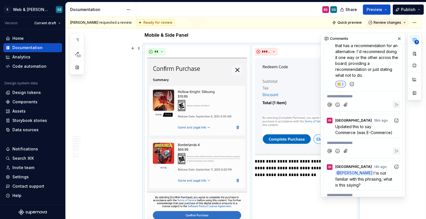
scroll to position [294, 0]
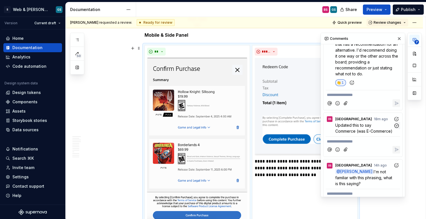
click at [367, 133] on span "Updated this to say Commerce (was E-Commerce)" at bounding box center [363, 128] width 57 height 11
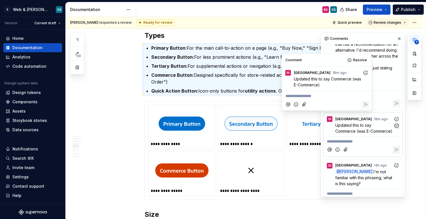
scroll to position [712, 0]
click at [364, 72] on icon "Add reaction" at bounding box center [366, 73] width 6 height 6
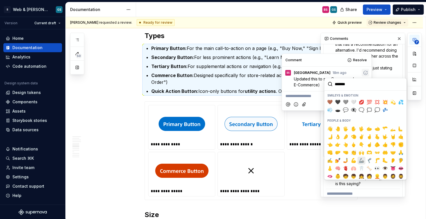
scroll to position [117, 0]
click at [367, 102] on span "💯" at bounding box center [369, 102] width 5 height 6
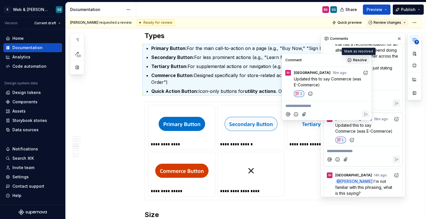
click at [349, 59] on button "Resolve" at bounding box center [357, 60] width 23 height 8
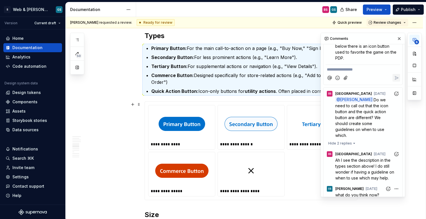
scroll to position [666, 0]
click at [367, 138] on p "@ [PERSON_NAME] Do we need to call out that the icon button and the quick actio…" at bounding box center [364, 116] width 58 height 41
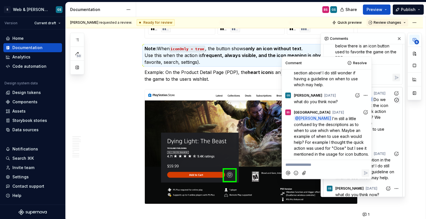
scroll to position [2024, 0]
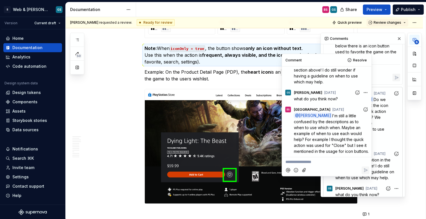
click at [347, 125] on span "I'm still a little confused by the descriptions as to when to use which when. M…" at bounding box center [331, 133] width 75 height 40
click at [367, 61] on div "BS [GEOGRAPHIC_DATA] 14h ago Ok! One idea I have is to say something like: In t…" at bounding box center [363, 41] width 74 height 39
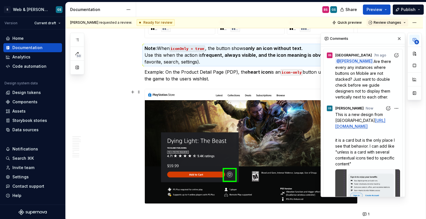
scroll to position [0, 0]
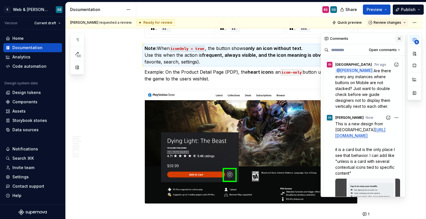
click at [367, 38] on button "button" at bounding box center [399, 39] width 8 height 8
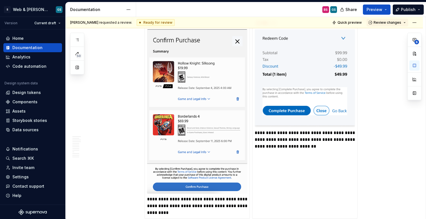
scroll to position [1219, 0]
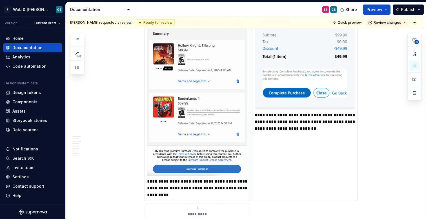
click at [191, 186] on p "**********" at bounding box center [197, 188] width 100 height 20
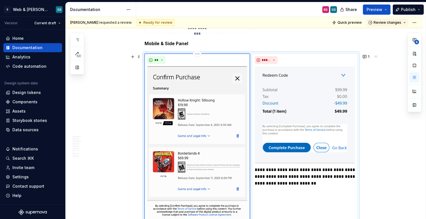
scroll to position [1165, 0]
click at [365, 56] on button "1" at bounding box center [366, 57] width 11 height 8
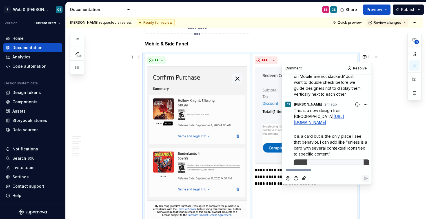
scroll to position [0, 0]
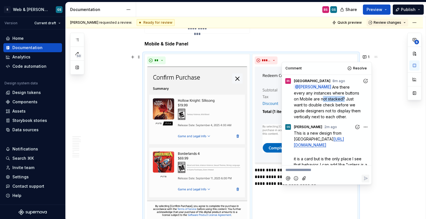
drag, startPoint x: 315, startPoint y: 99, endPoint x: 336, endPoint y: 97, distance: 20.9
click at [336, 97] on span "Are there every any instances where buttons on Mobile are not stacked? Just wan…" at bounding box center [328, 102] width 68 height 34
copy span "not stacked"
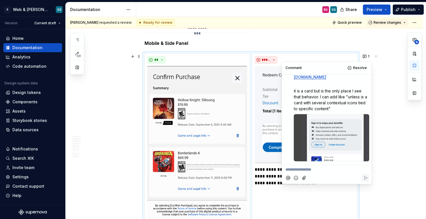
scroll to position [83, 0]
click at [354, 103] on span "it is a card but is the only place I see that behavior. I can add like "unless …" at bounding box center [331, 99] width 74 height 23
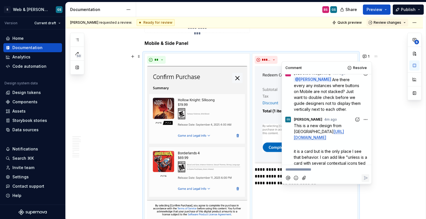
scroll to position [7, 0]
click at [364, 119] on html "S Web & [PERSON_NAME] Systems GS Version Current draft Home Documentation Analy…" at bounding box center [213, 109] width 426 height 219
click at [354, 128] on span "Edit comment" at bounding box center [344, 130] width 26 height 6
type textarea "*"
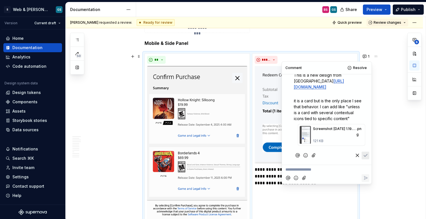
scroll to position [69, 0]
drag, startPoint x: 318, startPoint y: 124, endPoint x: 324, endPoint y: 123, distance: 6.3
click at [324, 121] on span "it is a card but is the only place I see that behavior. I can add like "unless …" at bounding box center [328, 109] width 69 height 23
click at [363, 155] on icon "Save" at bounding box center [366, 155] width 6 height 6
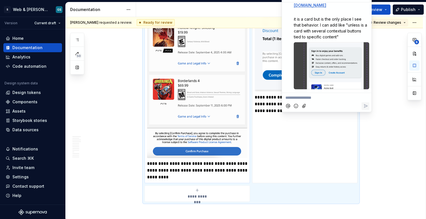
scroll to position [1237, 0]
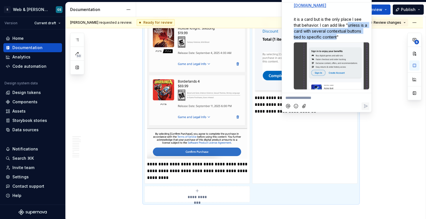
drag, startPoint x: 347, startPoint y: 26, endPoint x: 336, endPoint y: 39, distance: 16.2
click at [336, 39] on span "it is a card but is the only place I see that behavior. I can add like "unless …" at bounding box center [331, 28] width 74 height 23
click at [310, 98] on p "**********" at bounding box center [326, 98] width 83 height 6
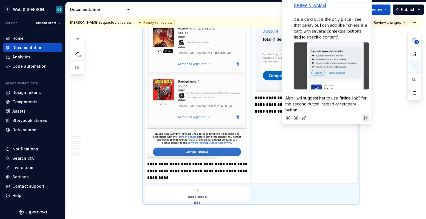
click at [344, 104] on span "Also I will suggest her to use "inline link" for the second button instead or t…" at bounding box center [326, 103] width 82 height 17
click at [349, 104] on span "Also I will suggest her to use "inline link" for the second button instead or t…" at bounding box center [326, 103] width 82 height 17
click at [345, 102] on span "Also I will suggest her to use "inline link" for the second button instead or t…" at bounding box center [326, 103] width 82 height 17
click at [343, 103] on span "Also I will suggest her to use "inline link" for the second button instead or t…" at bounding box center [326, 103] width 82 height 17
click at [348, 103] on span "Also I will suggest her to use "inline link" for the second button instead or t…" at bounding box center [326, 103] width 82 height 17
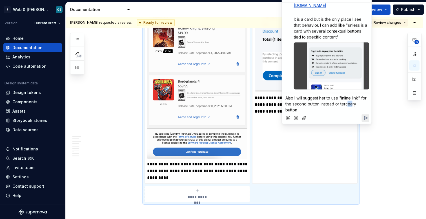
drag, startPoint x: 351, startPoint y: 103, endPoint x: 347, endPoint y: 105, distance: 4.2
click at [347, 105] on span "Also I will suggest her to use "inline link" for the second button instead or t…" at bounding box center [326, 103] width 82 height 17
click at [334, 108] on div at bounding box center [326, 112] width 85 height 12
click at [354, 101] on span "Also I will suggest her to use "inline link" for the second button instead or t…" at bounding box center [326, 100] width 82 height 11
click at [314, 100] on span "Also I will suggest her to use "inline link" for the second button instead or t…" at bounding box center [326, 100] width 82 height 11
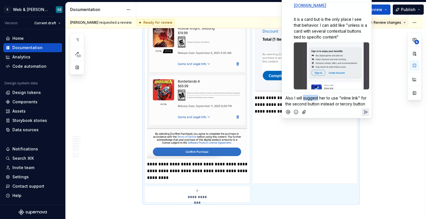
click at [314, 100] on span "Also I will suggest her to use "inline link" for the second button instead or t…" at bounding box center [326, 100] width 82 height 11
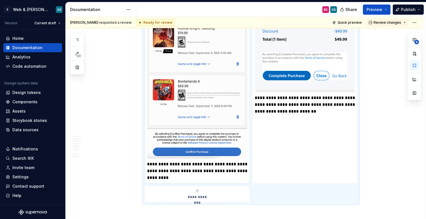
click at [164, 173] on p "**********" at bounding box center [197, 171] width 100 height 20
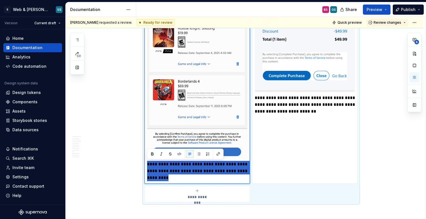
drag, startPoint x: 147, startPoint y: 163, endPoint x: 181, endPoint y: 175, distance: 35.9
click at [181, 175] on p "**********" at bounding box center [197, 171] width 100 height 20
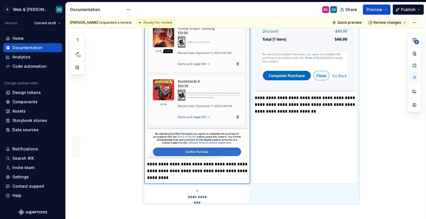
click at [265, 103] on p "**********" at bounding box center [305, 104] width 100 height 20
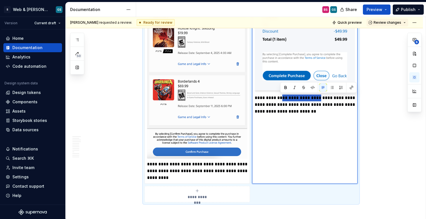
drag, startPoint x: 281, startPoint y: 97, endPoint x: 316, endPoint y: 97, distance: 34.9
click at [316, 97] on p "**********" at bounding box center [305, 104] width 100 height 20
drag, startPoint x: 280, startPoint y: 97, endPoint x: 307, endPoint y: 96, distance: 27.4
click at [307, 96] on p "**********" at bounding box center [305, 107] width 100 height 27
type textarea "*"
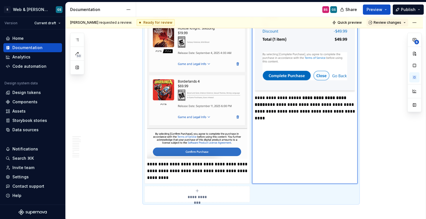
click at [310, 97] on strong "**********" at bounding box center [301, 101] width 93 height 11
drag, startPoint x: 330, startPoint y: 98, endPoint x: 265, endPoint y: 107, distance: 65.4
click at [265, 107] on p "**********" at bounding box center [305, 107] width 100 height 27
click at [299, 97] on p "**********" at bounding box center [305, 104] width 100 height 20
click at [277, 101] on p "**********" at bounding box center [305, 104] width 100 height 20
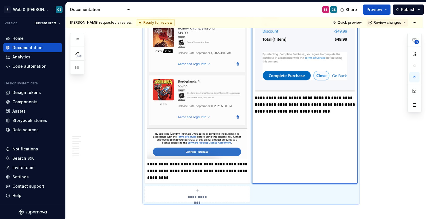
click at [280, 98] on p "**********" at bounding box center [305, 104] width 100 height 20
click at [178, 174] on p "**********" at bounding box center [197, 171] width 100 height 20
type textarea "*"
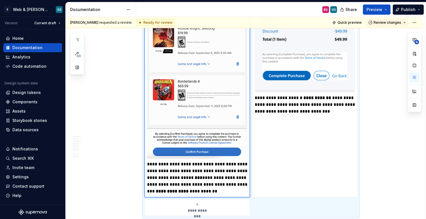
click at [162, 184] on p "**********" at bounding box center [197, 178] width 100 height 34
click at [230, 191] on p "**********" at bounding box center [197, 178] width 100 height 34
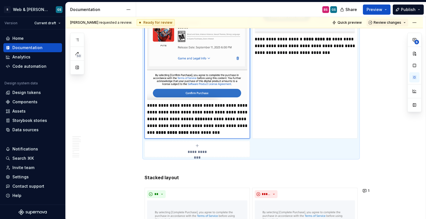
scroll to position [1317, 0]
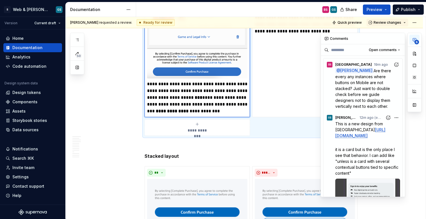
click at [367, 39] on icon "button" at bounding box center [414, 39] width 5 height 5
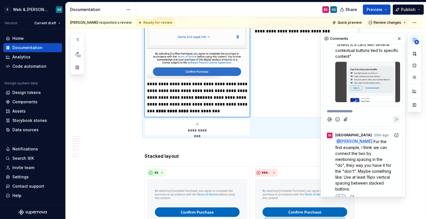
scroll to position [118, 0]
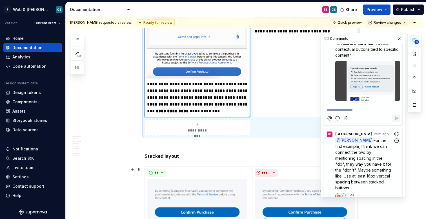
click at [367, 175] on p "@ [PERSON_NAME] For the first example, I think we can connect the two by mentio…" at bounding box center [364, 163] width 58 height 53
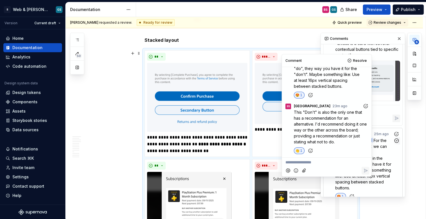
scroll to position [1438, 0]
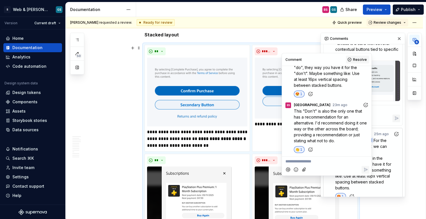
click at [352, 60] on button "Resolve" at bounding box center [357, 60] width 23 height 8
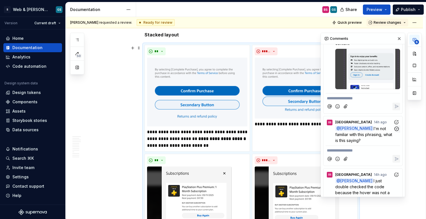
scroll to position [144, 0]
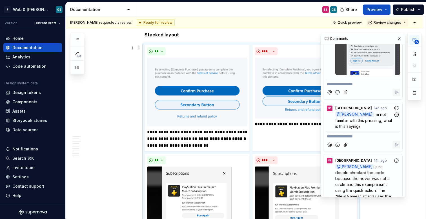
click at [367, 129] on p "@ [PERSON_NAME] I'm not familiar with this phrasing, what is this saying?" at bounding box center [364, 120] width 58 height 18
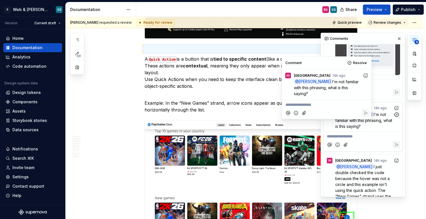
scroll to position [2203, 0]
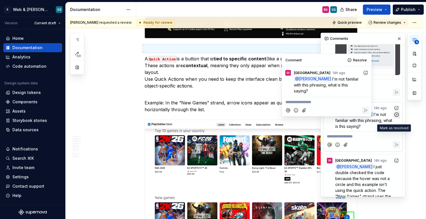
click at [367, 117] on icon "button" at bounding box center [396, 114] width 5 height 5
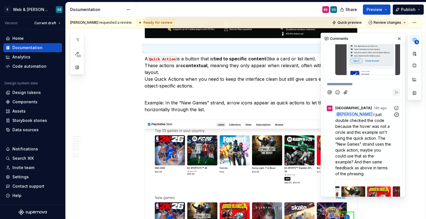
click at [367, 154] on span "I just double checked the code because the hover was not a circle and this exam…" at bounding box center [363, 144] width 57 height 64
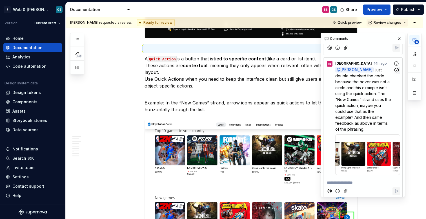
scroll to position [190, 0]
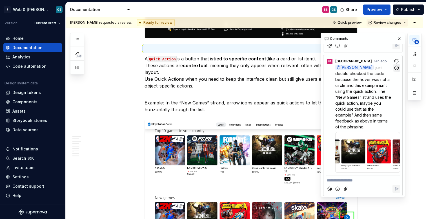
click at [367, 70] on icon "button" at bounding box center [396, 67] width 5 height 5
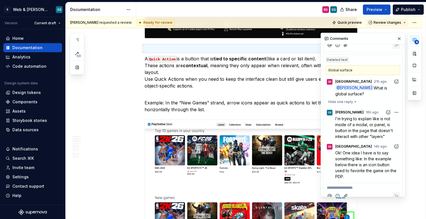
scroll to position [191, 0]
click at [367, 97] on div "BS [GEOGRAPHIC_DATA] 21h ago @ [PERSON_NAME] What is global surface?" at bounding box center [363, 87] width 74 height 22
click at [367, 90] on icon "button" at bounding box center [396, 88] width 4 height 4
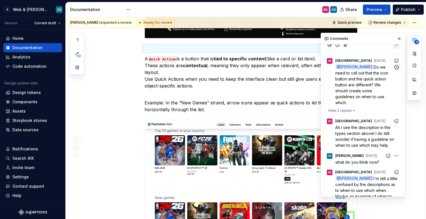
click at [367, 105] on span "Do we need to call out that the icon button and the quick action button are dif…" at bounding box center [362, 85] width 54 height 40
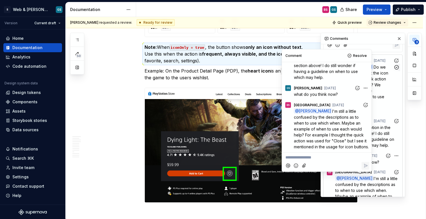
scroll to position [2037, 0]
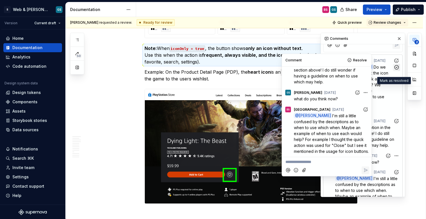
click at [367, 70] on icon "button" at bounding box center [396, 67] width 5 height 5
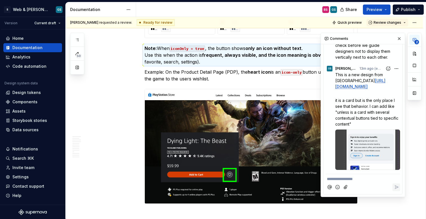
scroll to position [71, 0]
click at [367, 111] on p "it is a card but is the only place I see that behavior. I can add like "unless …" at bounding box center [367, 112] width 65 height 30
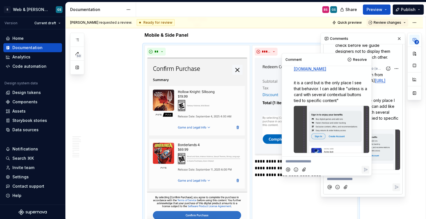
scroll to position [67, 0]
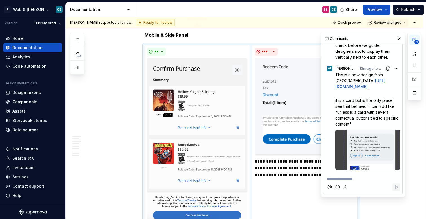
click at [367, 39] on div "Comments" at bounding box center [363, 38] width 84 height 11
click at [367, 39] on button "button" at bounding box center [399, 39] width 8 height 8
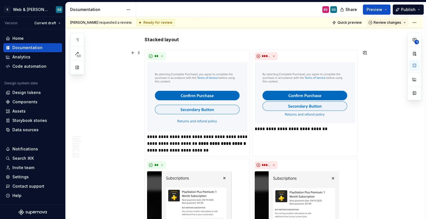
scroll to position [1426, 0]
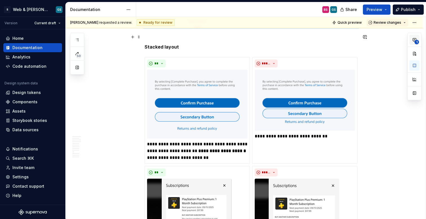
click at [367, 39] on icon "button" at bounding box center [414, 39] width 5 height 5
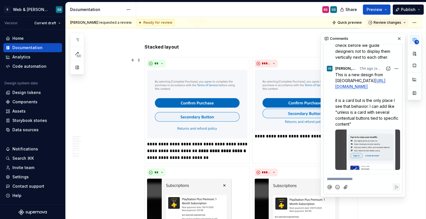
scroll to position [71, 0]
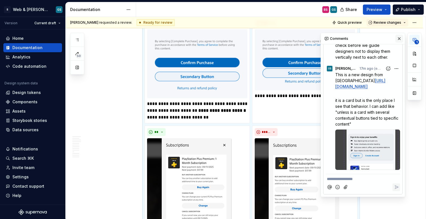
click at [367, 39] on button "button" at bounding box center [399, 39] width 8 height 8
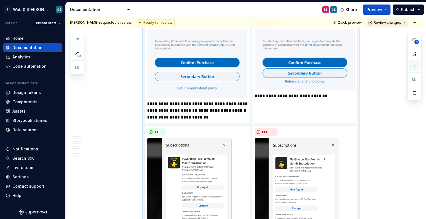
click at [367, 22] on button "Review changes" at bounding box center [388, 23] width 42 height 8
click at [367, 19] on html "S Web & [PERSON_NAME] Systems GS Version Current draft Home Documentation Analy…" at bounding box center [213, 109] width 426 height 219
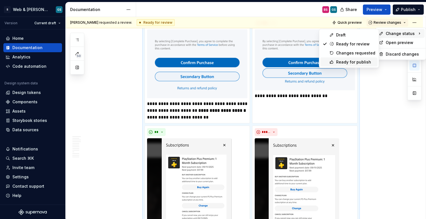
click at [340, 61] on div "Ready for publish" at bounding box center [355, 62] width 39 height 6
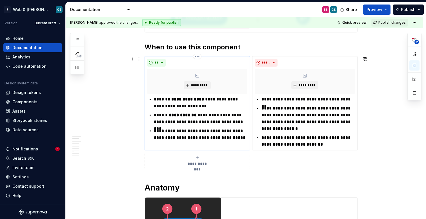
scroll to position [239, 0]
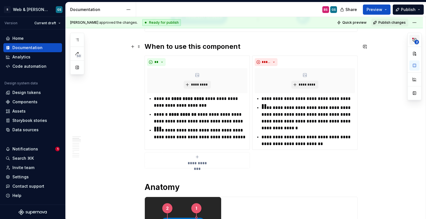
click at [367, 43] on span "2" at bounding box center [416, 42] width 5 height 5
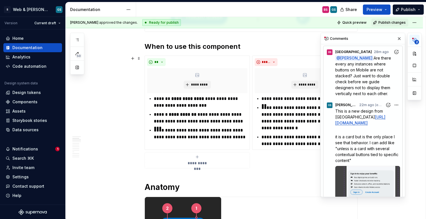
click at [356, 20] on span "I'm not sure where this is supposed to be or what it's referring to 😅 maybe a c…" at bounding box center [363, 8] width 57 height 23
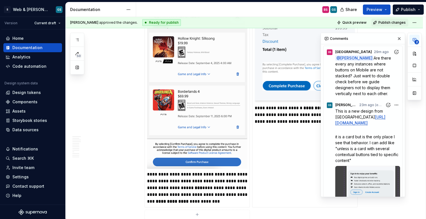
scroll to position [1227, 0]
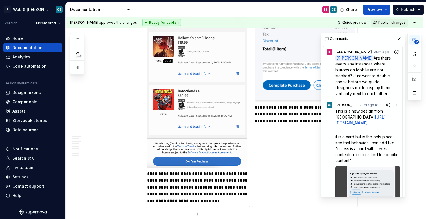
click at [157, 182] on p "**********" at bounding box center [197, 187] width 100 height 34
type textarea "*"
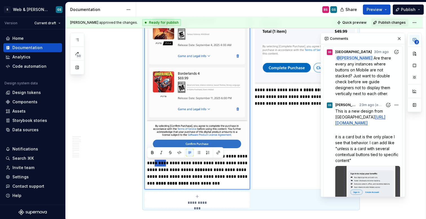
scroll to position [1246, 0]
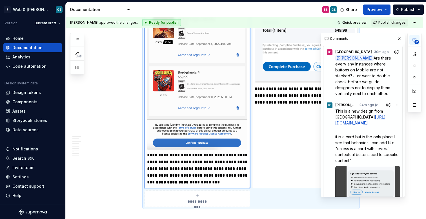
click at [157, 172] on p "**********" at bounding box center [197, 169] width 100 height 34
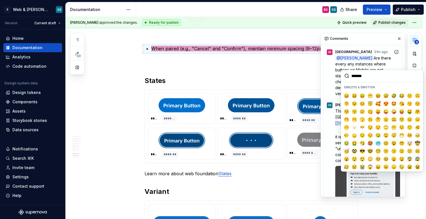
scroll to position [1817, 0]
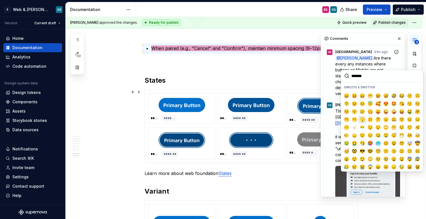
click at [362, 118] on span "🫣" at bounding box center [362, 120] width 5 height 6
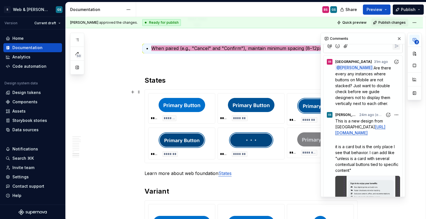
click at [353, 41] on p "**********" at bounding box center [363, 38] width 72 height 6
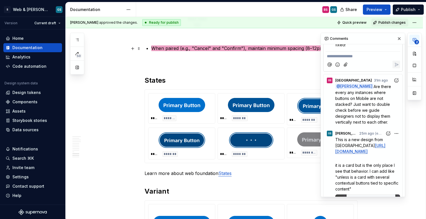
click at [171, 50] on span "When paired (e.g., "Cancel" and "Confirm"), maintain minimum spacing (8–12px) f…" at bounding box center [253, 48] width 204 height 6
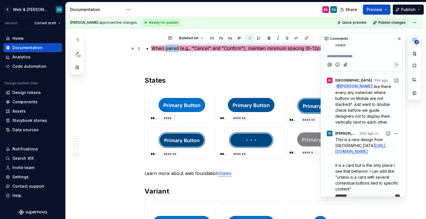
click at [171, 50] on span "When paired (e.g., "Cancel" and "Confirm"), maintain minimum spacing (8–12px) f…" at bounding box center [253, 48] width 204 height 6
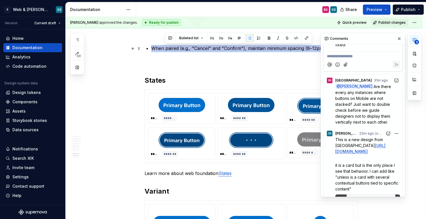
click at [171, 50] on span "When paired (e.g., "Cancel" and "Confirm"), maintain minimum spacing (8–12px) f…" at bounding box center [253, 48] width 204 height 6
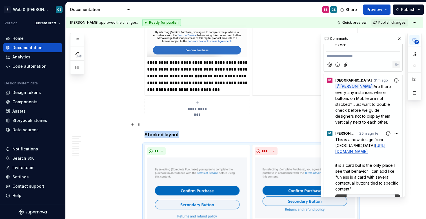
scroll to position [1338, 0]
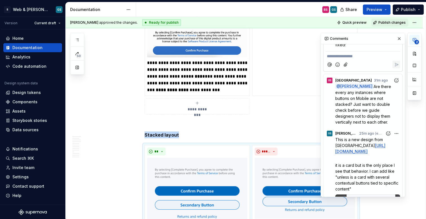
click at [225, 126] on p at bounding box center [251, 124] width 213 height 7
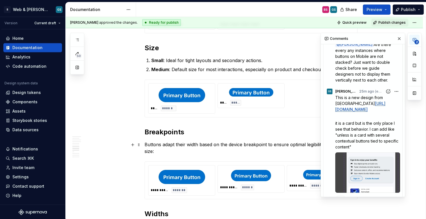
scroll to position [0, 0]
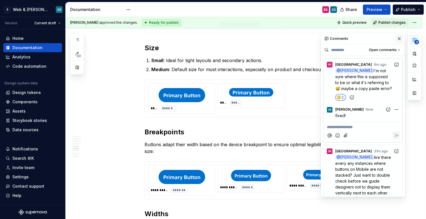
click at [367, 37] on button "button" at bounding box center [399, 39] width 8 height 8
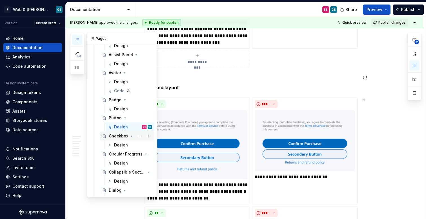
scroll to position [198, 0]
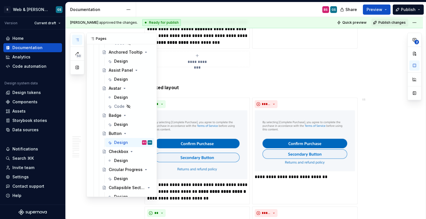
click at [80, 40] on button "button" at bounding box center [77, 40] width 10 height 10
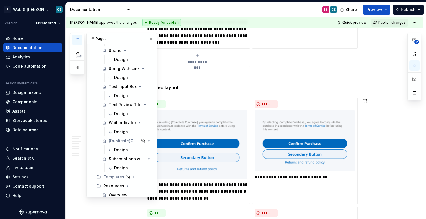
scroll to position [913, 0]
click at [118, 157] on div "Subscriptions with Benefits" at bounding box center [119, 158] width 21 height 6
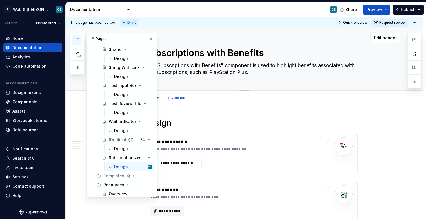
click at [192, 72] on textarea "The "Subscriptions with Benefits" component is used to highlight benefits assoc…" at bounding box center [249, 69] width 213 height 16
click at [148, 39] on button "button" at bounding box center [151, 39] width 8 height 8
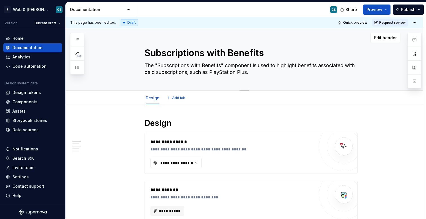
click at [203, 69] on textarea "The "Subscriptions with Benefits" component is used to highlight benefits assoc…" at bounding box center [249, 69] width 213 height 16
click at [76, 39] on icon "button" at bounding box center [77, 39] width 5 height 5
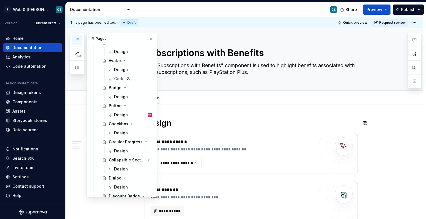
scroll to position [207, 0]
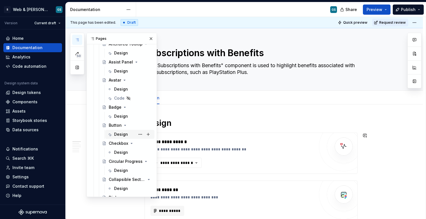
click at [126, 134] on div "Design" at bounding box center [121, 134] width 14 height 6
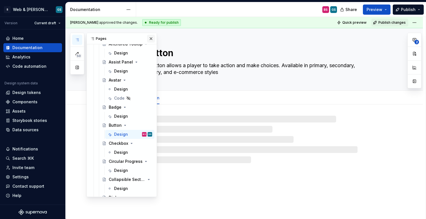
click at [147, 36] on button "button" at bounding box center [151, 39] width 8 height 8
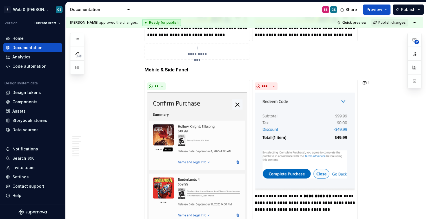
scroll to position [1276, 0]
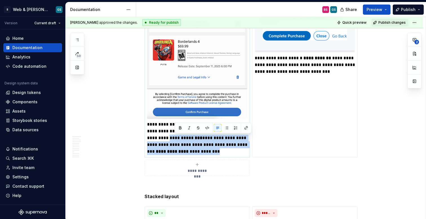
drag, startPoint x: 174, startPoint y: 137, endPoint x: 236, endPoint y: 150, distance: 62.9
click at [236, 150] on p "**********" at bounding box center [197, 138] width 100 height 34
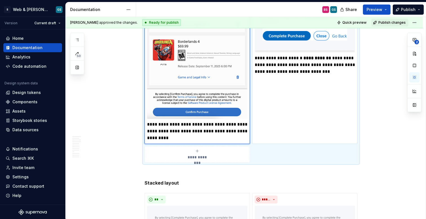
click at [315, 71] on p "**********" at bounding box center [305, 65] width 100 height 20
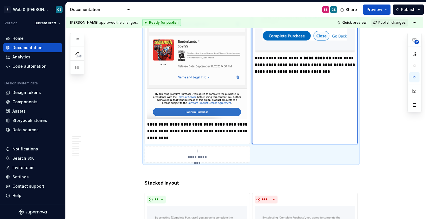
click at [342, 72] on p "**********" at bounding box center [305, 65] width 100 height 20
type textarea "*"
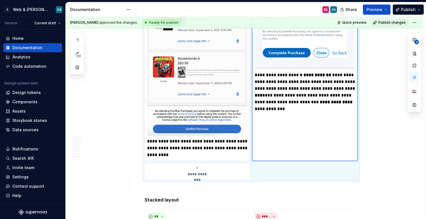
scroll to position [1259, 0]
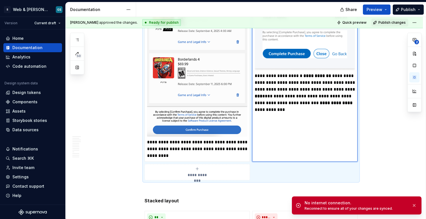
type textarea "*"
